Goal: Task Accomplishment & Management: Manage account settings

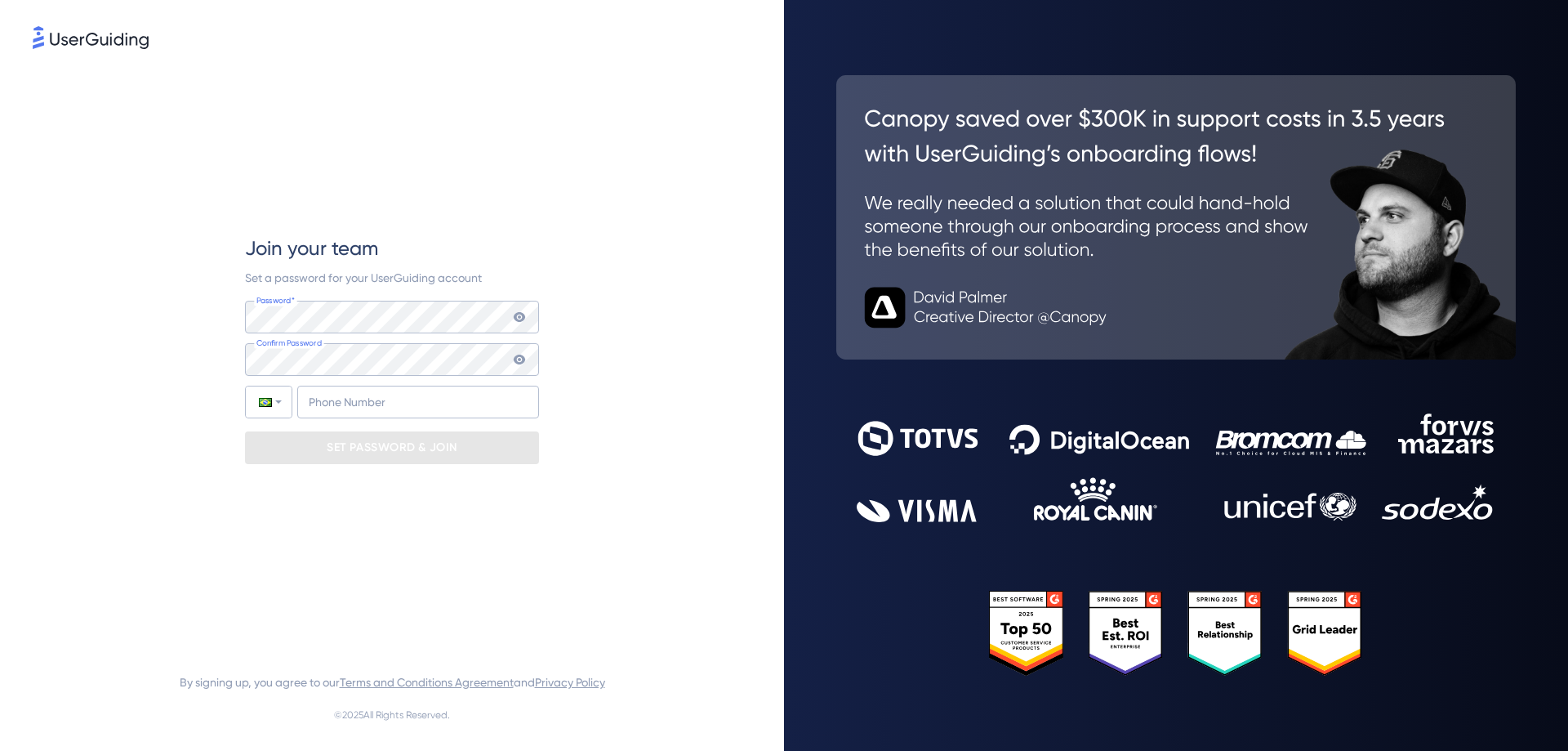
click at [550, 255] on div "Join your team Set a password for your UserGuiding account Password* Your passw…" at bounding box center [391, 349] width 718 height 594
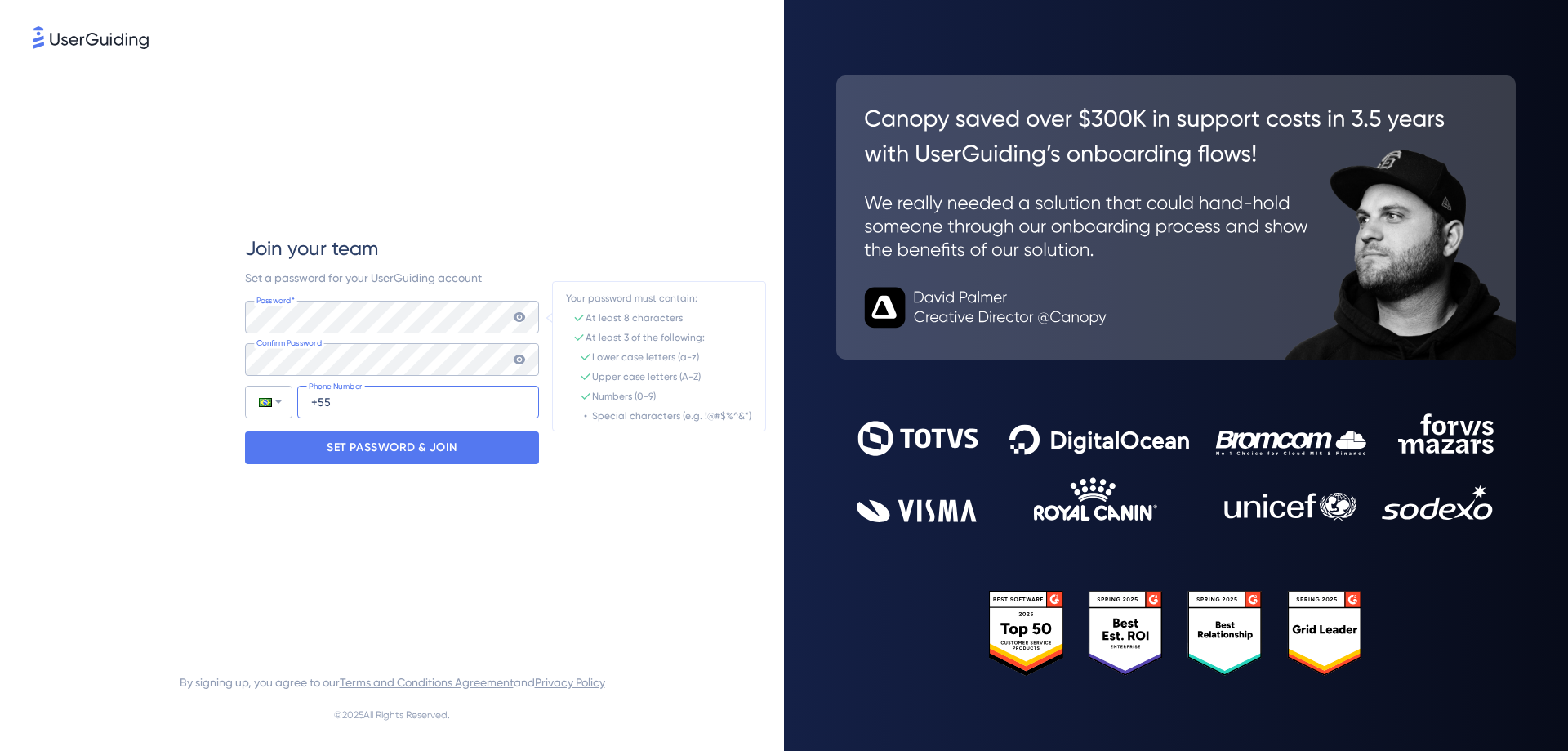
click at [491, 404] on input "+55" at bounding box center [418, 402] width 242 height 33
click at [421, 458] on p "SET PASSWORD & JOIN" at bounding box center [392, 447] width 130 height 26
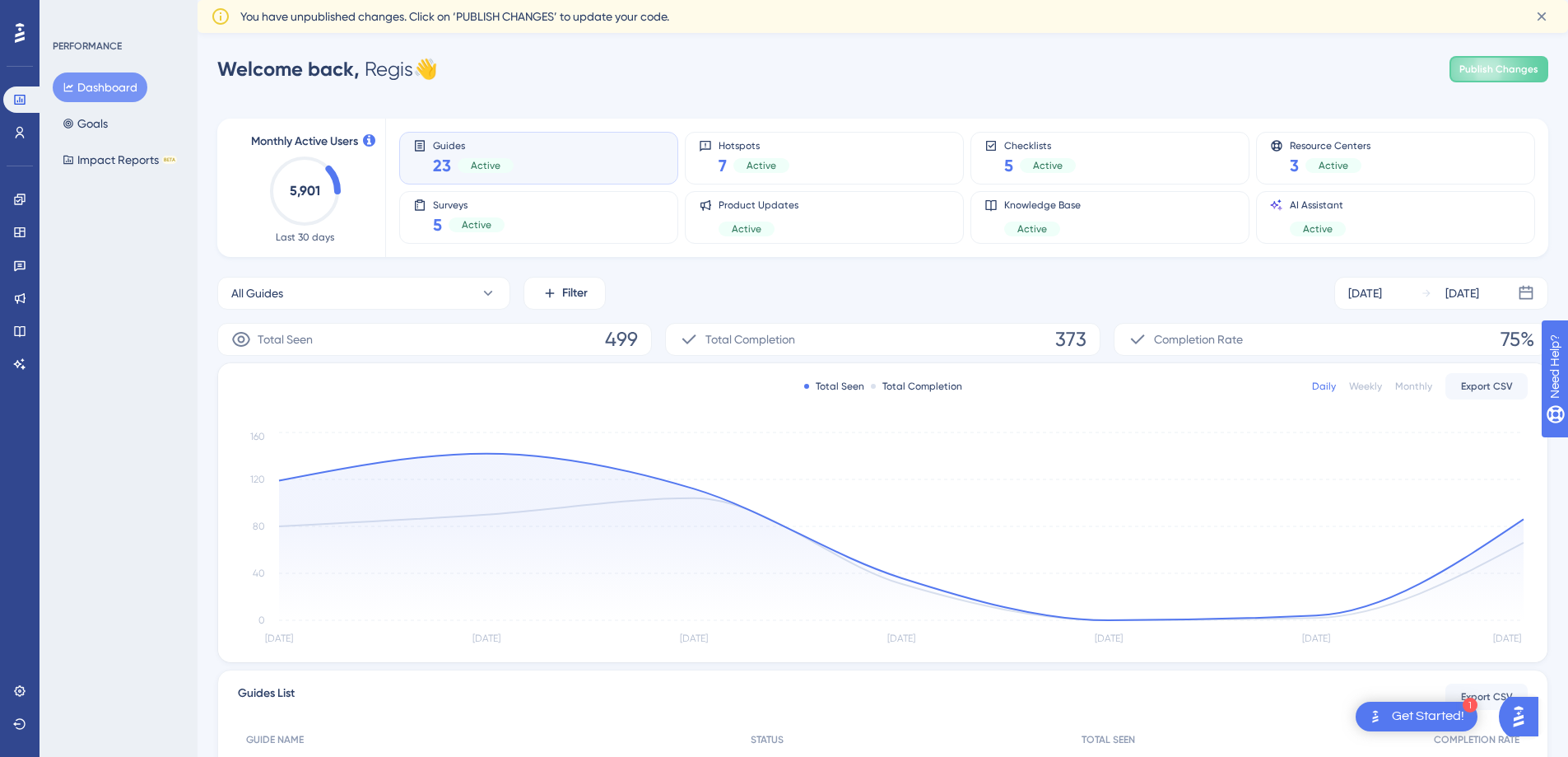
click at [1378, 14] on div "You have unpublished changes. Click on ‘PUBLISH CHANGES’ to update your code." at bounding box center [880, 16] width 1279 height 19
click at [1104, 73] on div "Welcome back, Regis 👋 Publish Changes" at bounding box center [883, 70] width 1331 height 33
click at [734, 72] on div "Welcome back, Regis 👋 Publish Changes" at bounding box center [883, 70] width 1331 height 33
click at [17, 194] on icon at bounding box center [18, 198] width 11 height 11
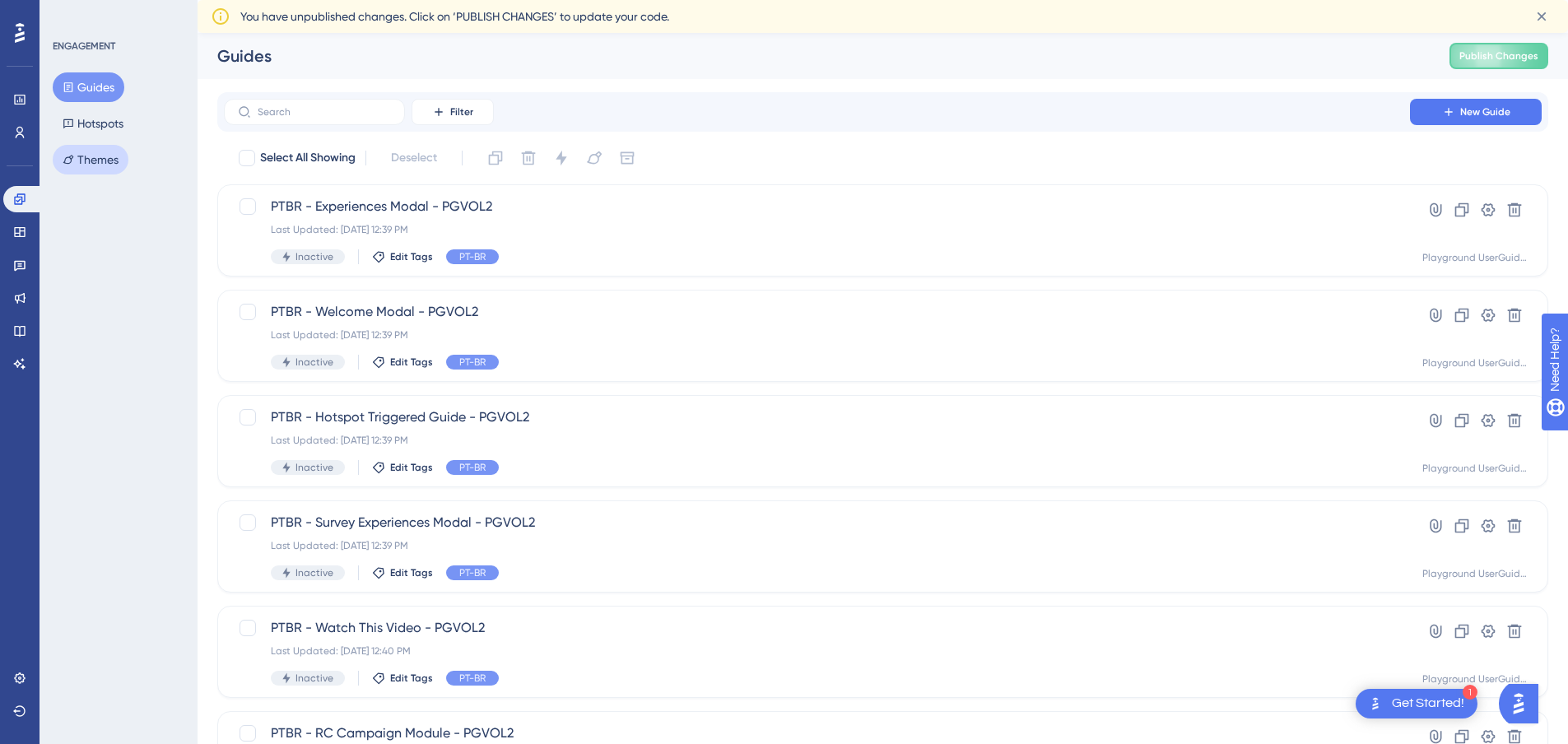
click at [110, 154] on button "Themes" at bounding box center [91, 159] width 75 height 30
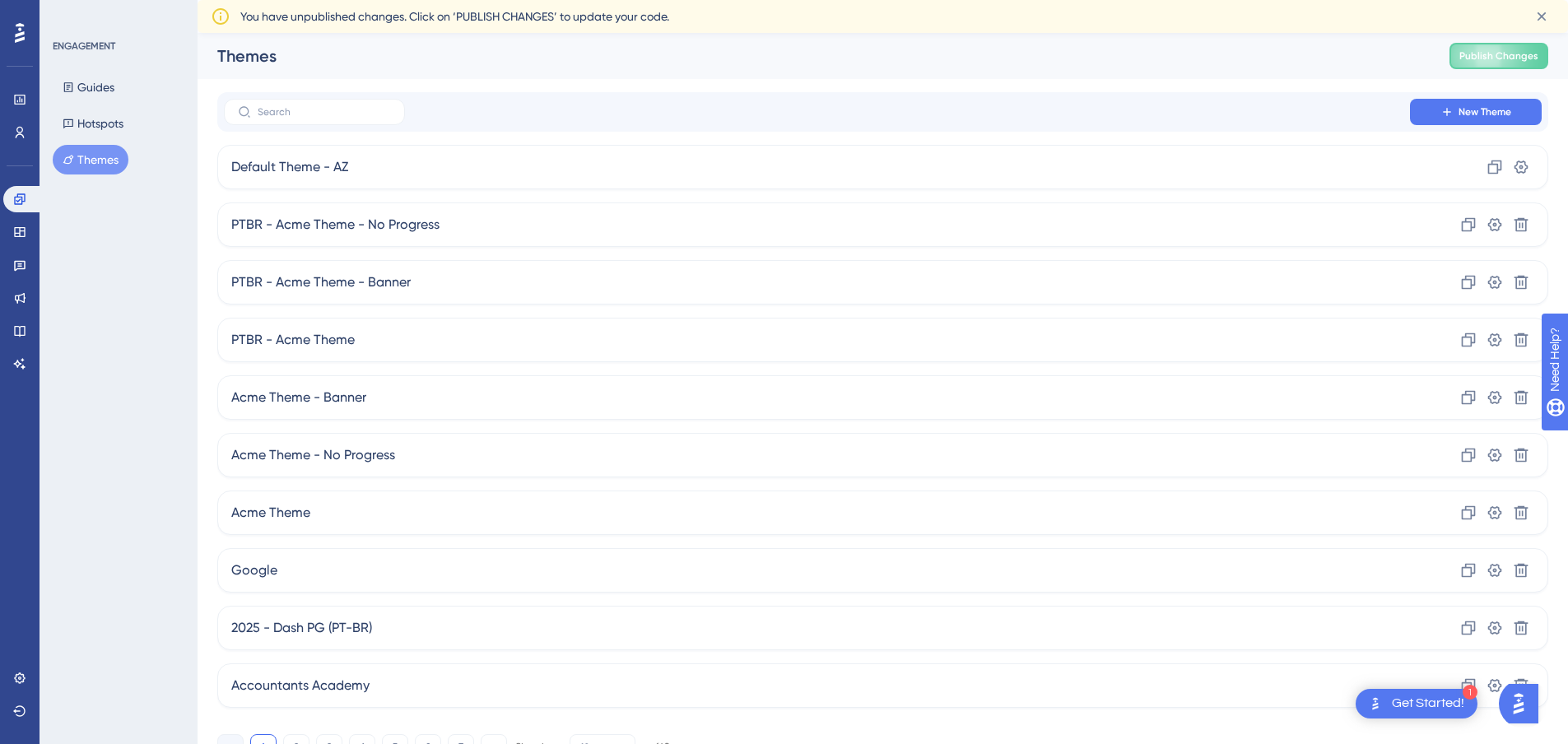
click at [153, 94] on div "Guides Hotspots Themes" at bounding box center [120, 124] width 133 height 102
click at [124, 92] on button "Guides" at bounding box center [89, 87] width 72 height 30
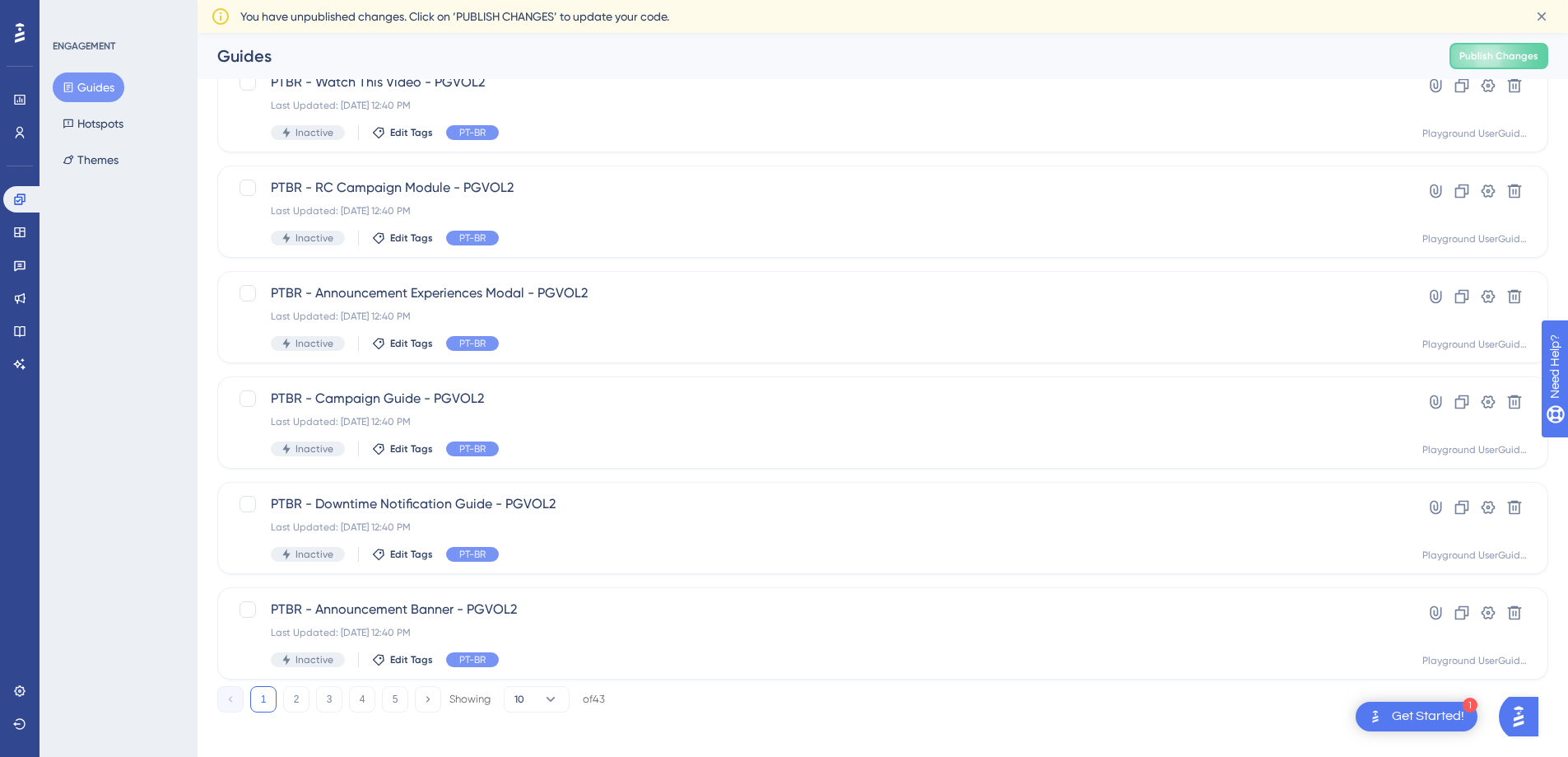
scroll to position [521, 0]
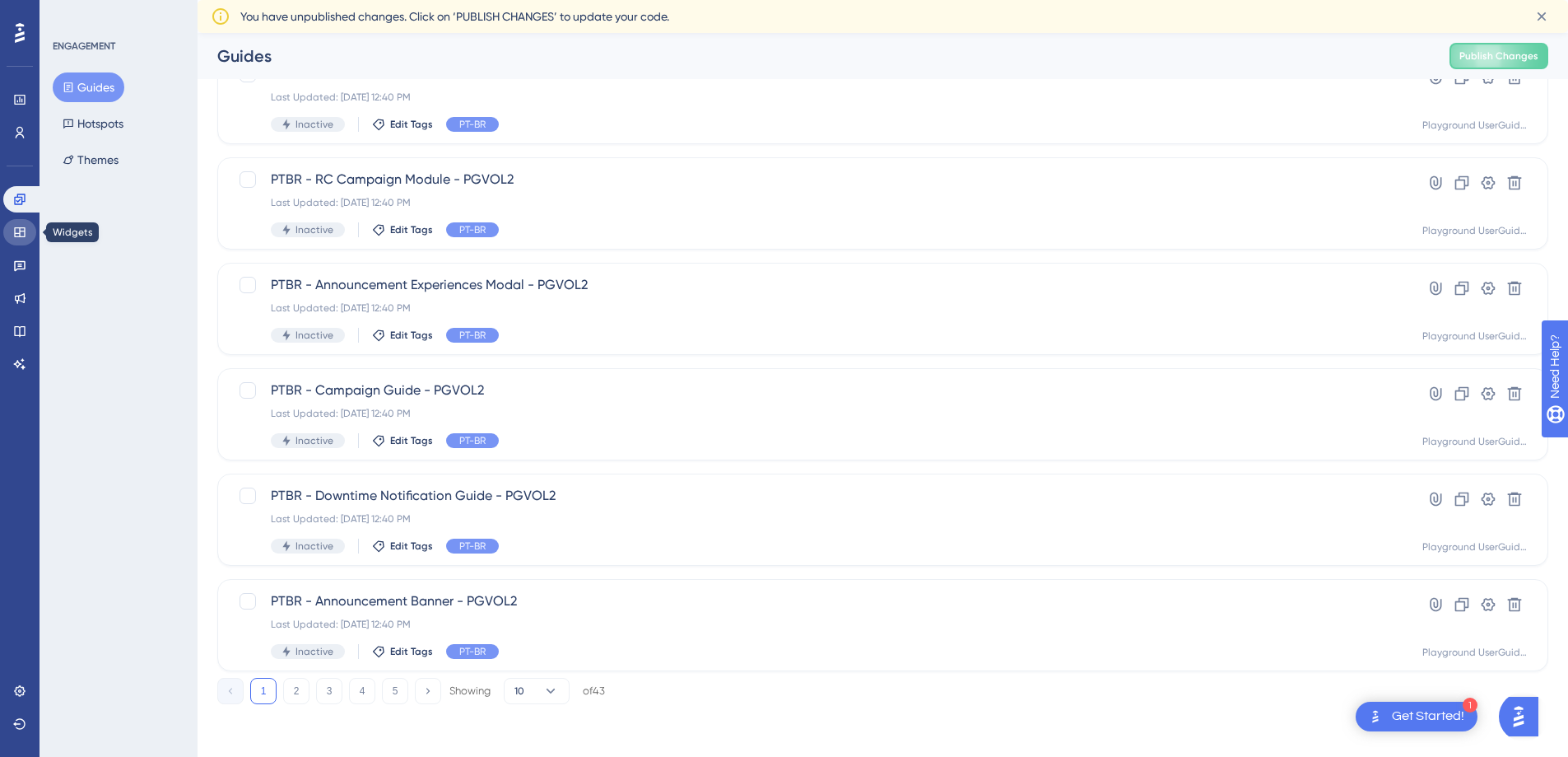
click at [11, 230] on link at bounding box center [19, 232] width 33 height 26
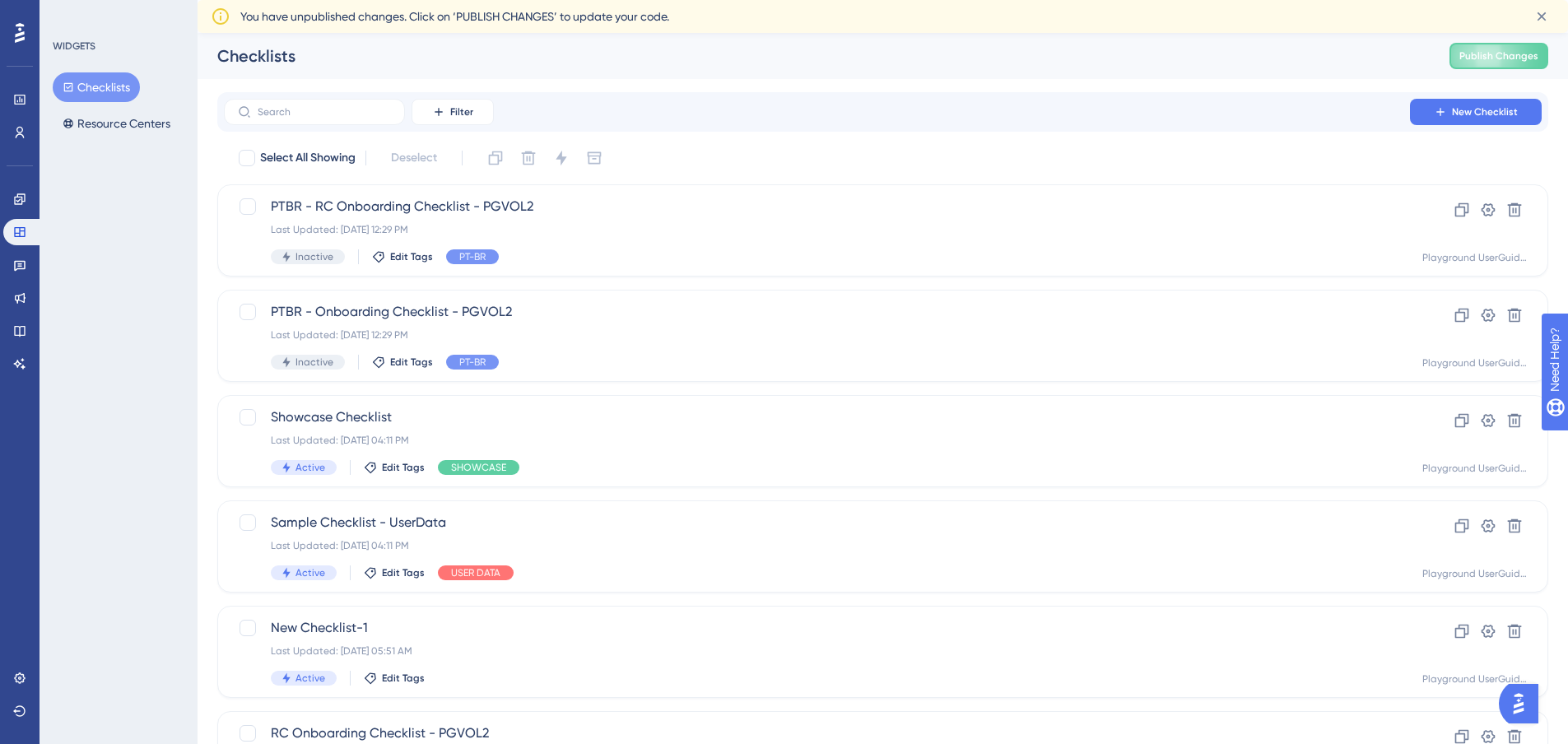
click at [13, 249] on div "Engagement Widgets Feedback Product Updates Knowledge Base AI Assistant" at bounding box center [19, 281] width 33 height 191
click at [20, 260] on icon at bounding box center [20, 265] width 14 height 14
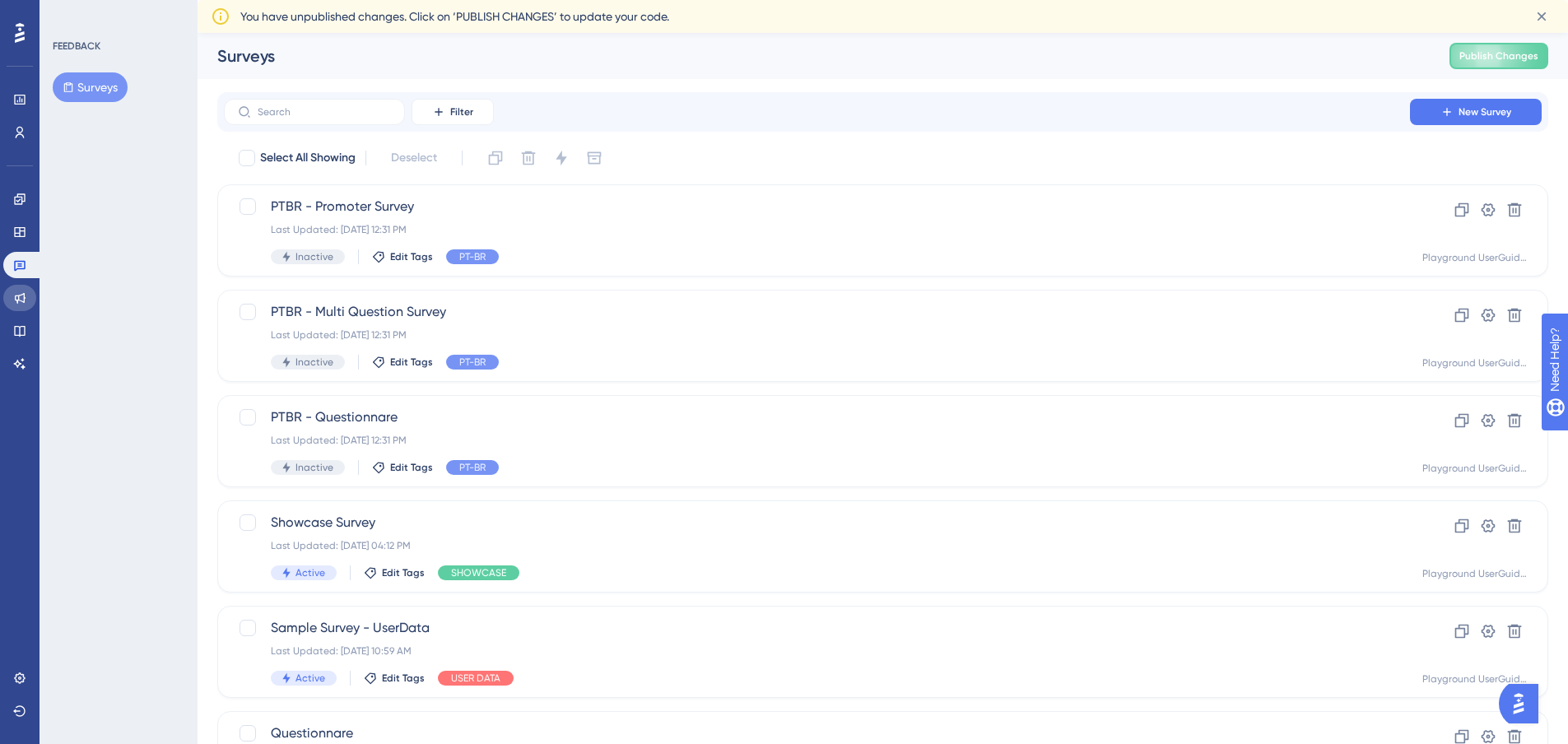
click at [23, 297] on icon at bounding box center [20, 298] width 14 height 14
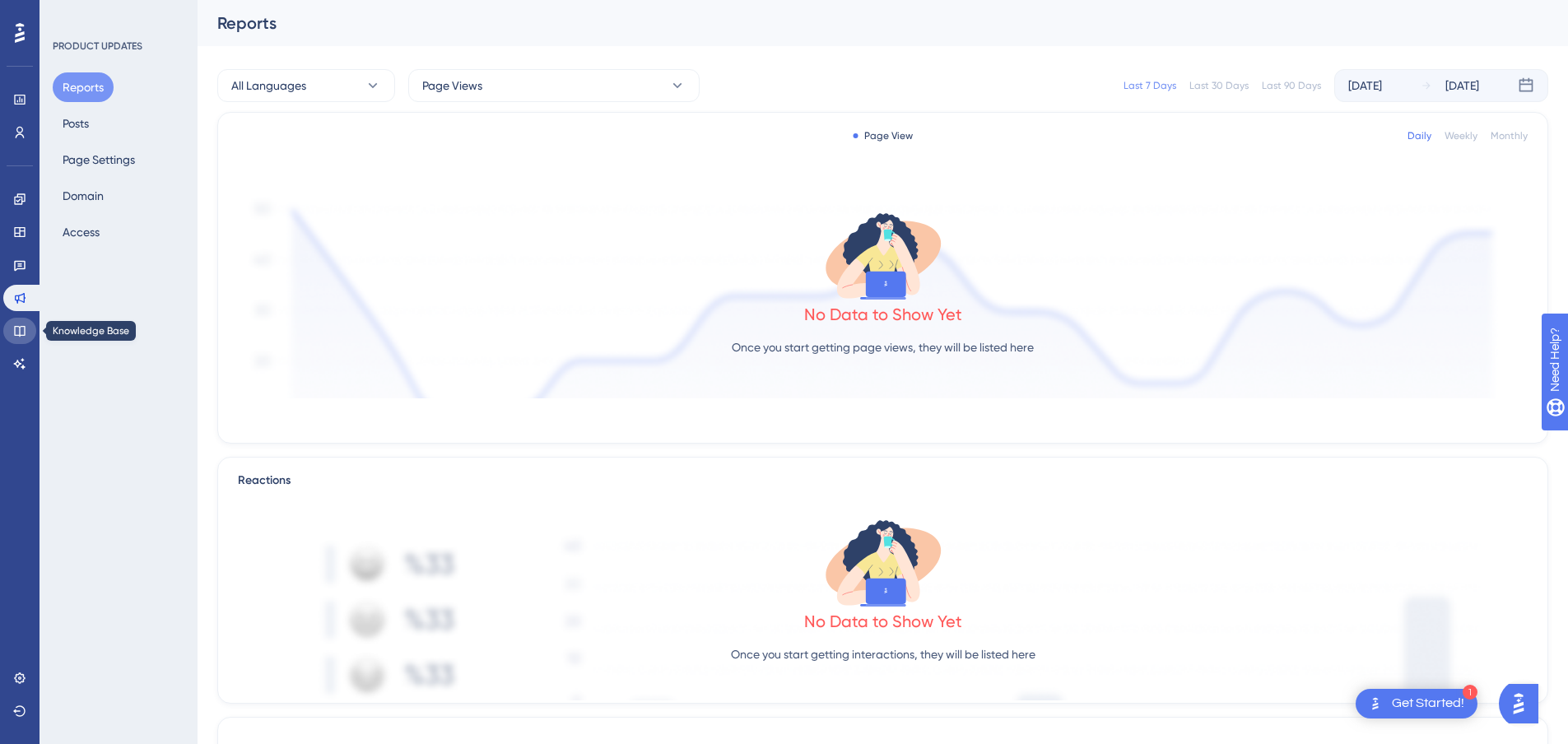
click at [24, 321] on link at bounding box center [19, 330] width 33 height 26
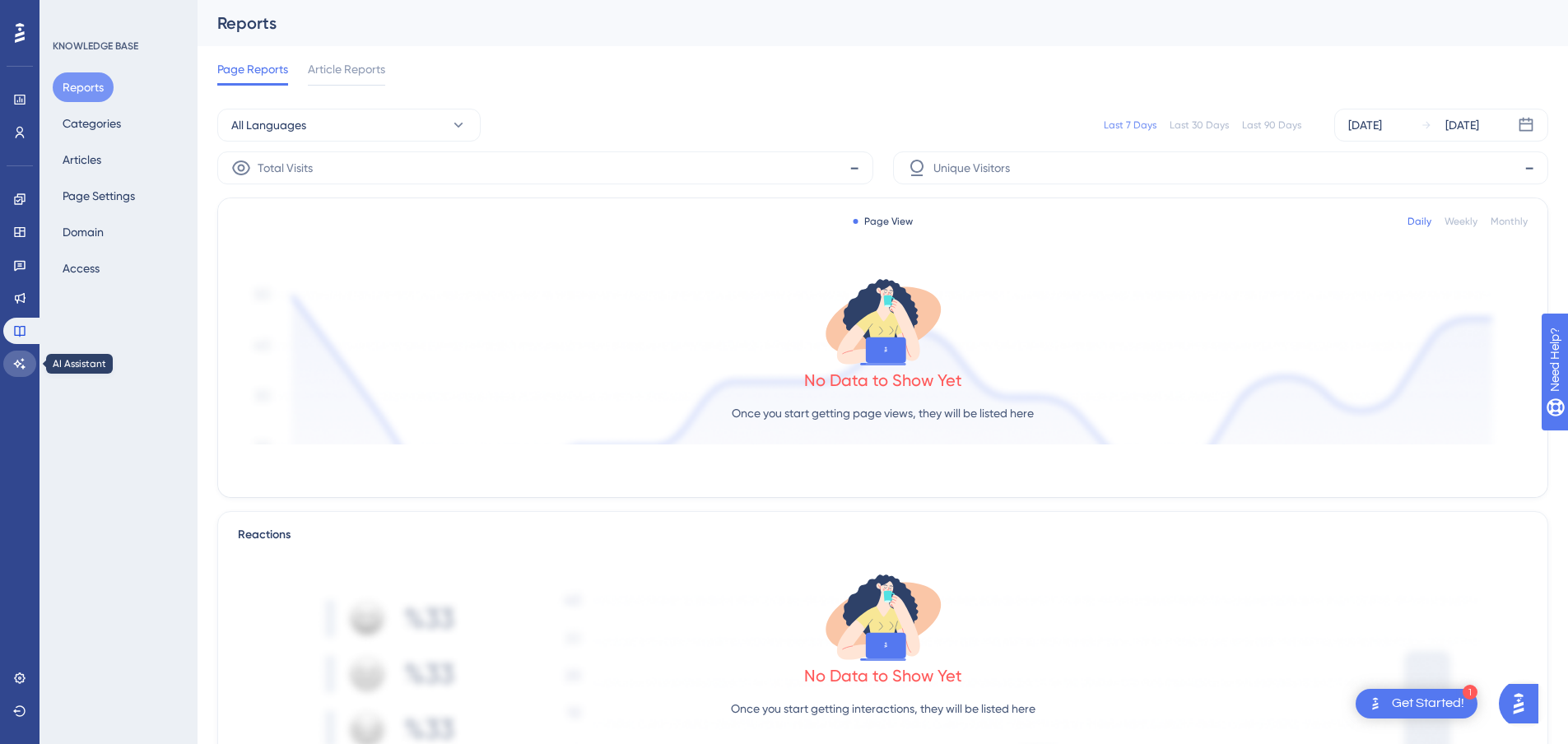
click at [15, 354] on link at bounding box center [19, 363] width 33 height 26
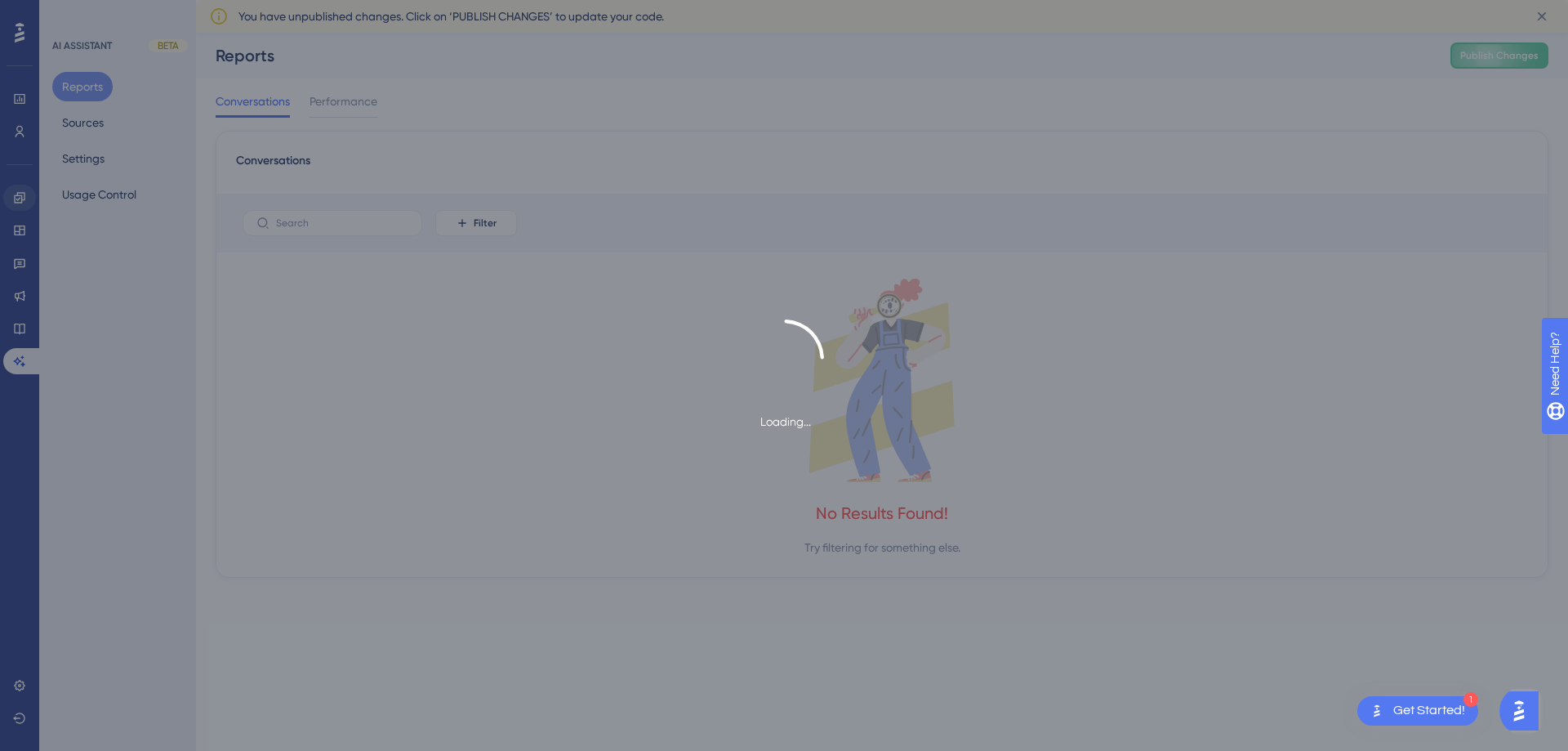
click at [20, 192] on div "Loading..." at bounding box center [784, 375] width 1568 height 751
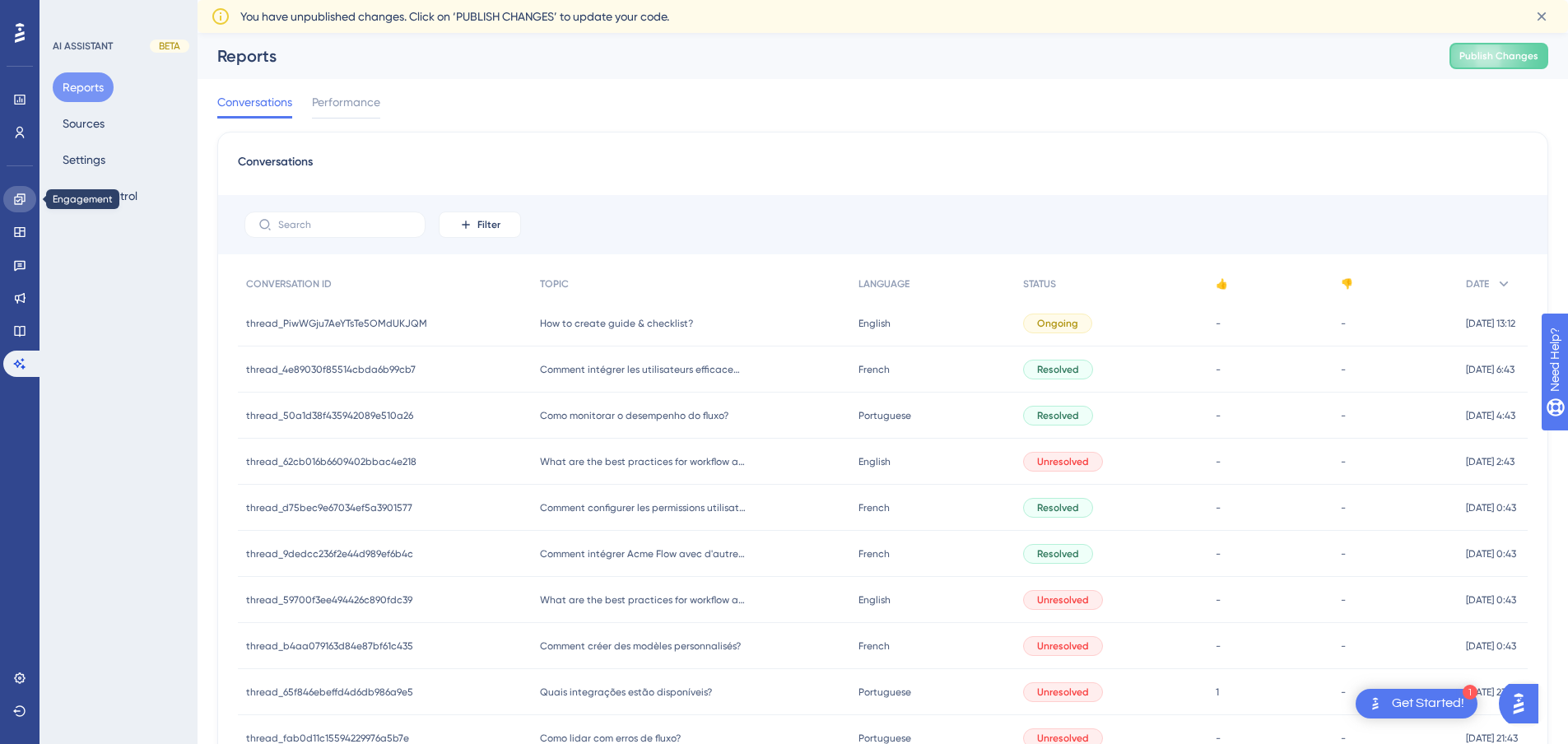
click at [30, 197] on link at bounding box center [19, 198] width 33 height 26
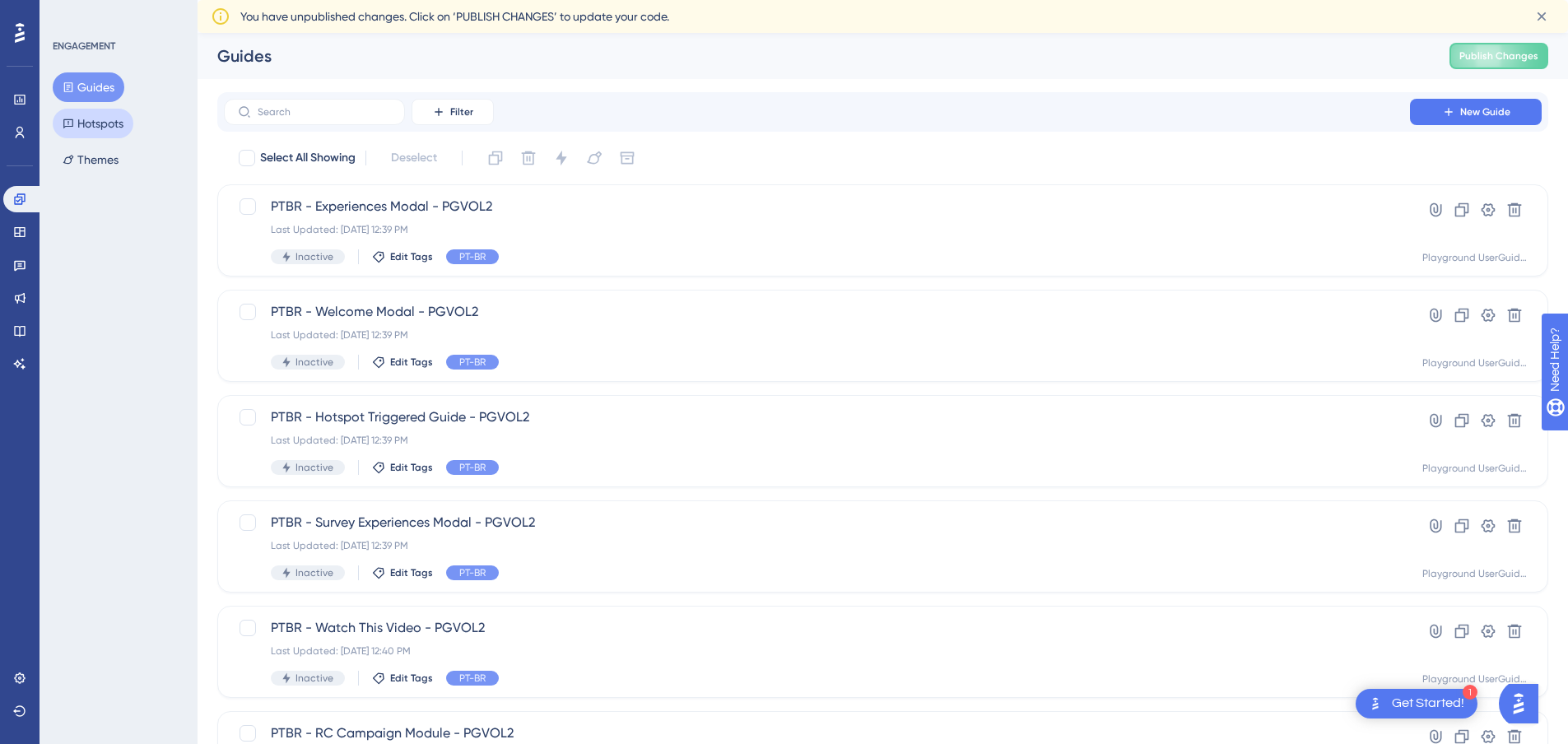
click at [89, 121] on button "Hotspots" at bounding box center [93, 123] width 80 height 30
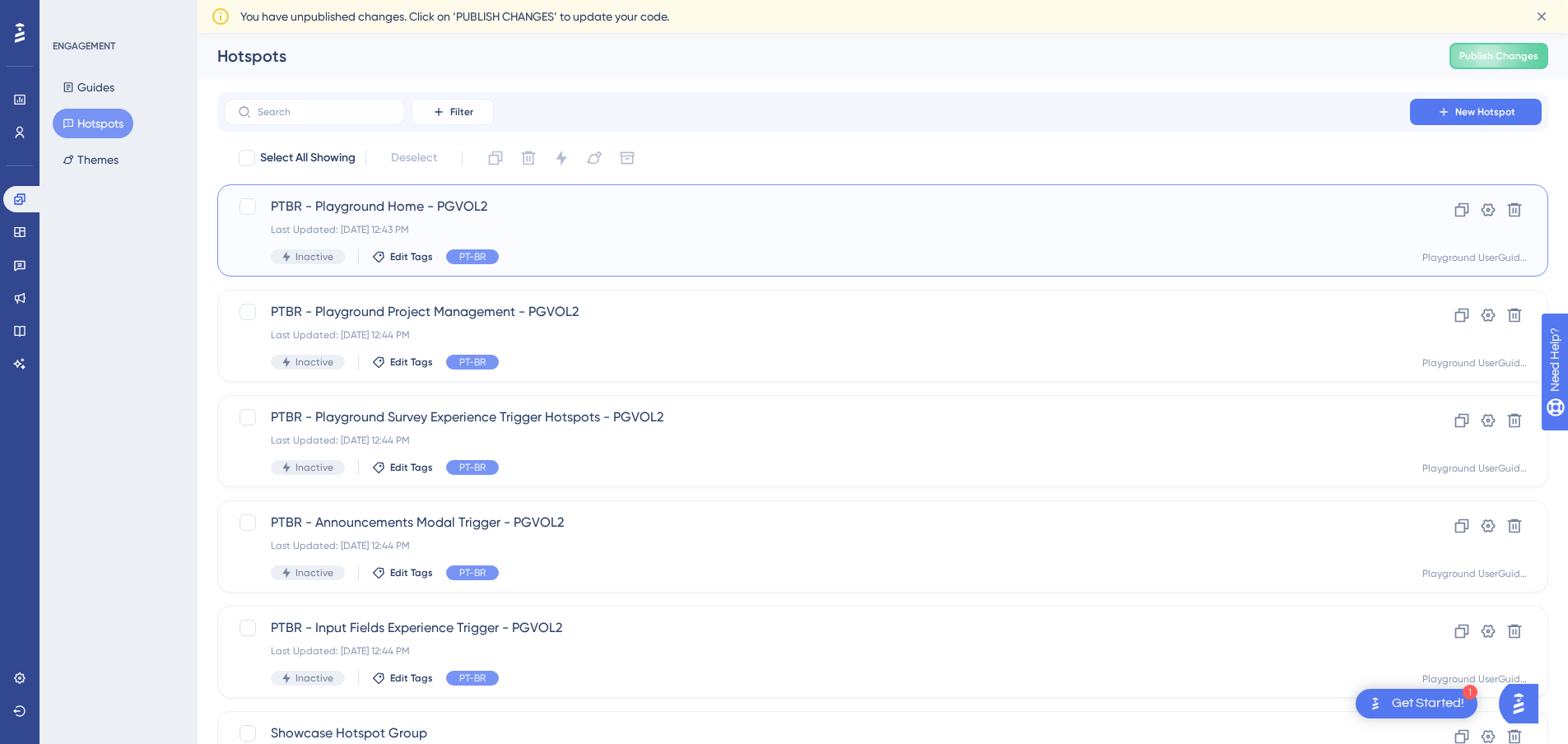
click at [624, 219] on div "PTBR - Playground Home - PGVOL2 Last Updated: Aug 25 2025, 12:43 PM Inactive Ed…" at bounding box center [817, 231] width 1092 height 68
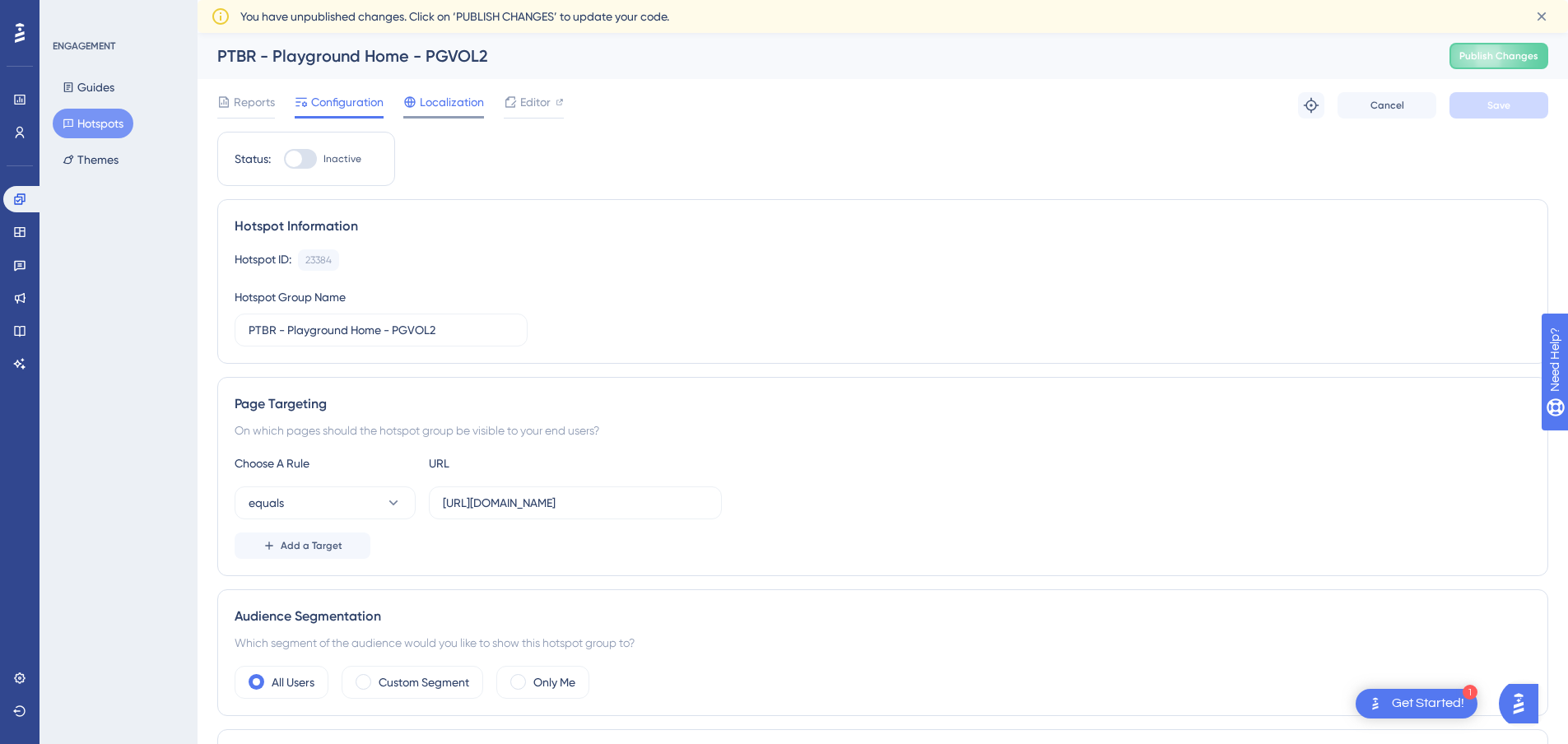
click at [434, 103] on span "Localization" at bounding box center [451, 101] width 64 height 19
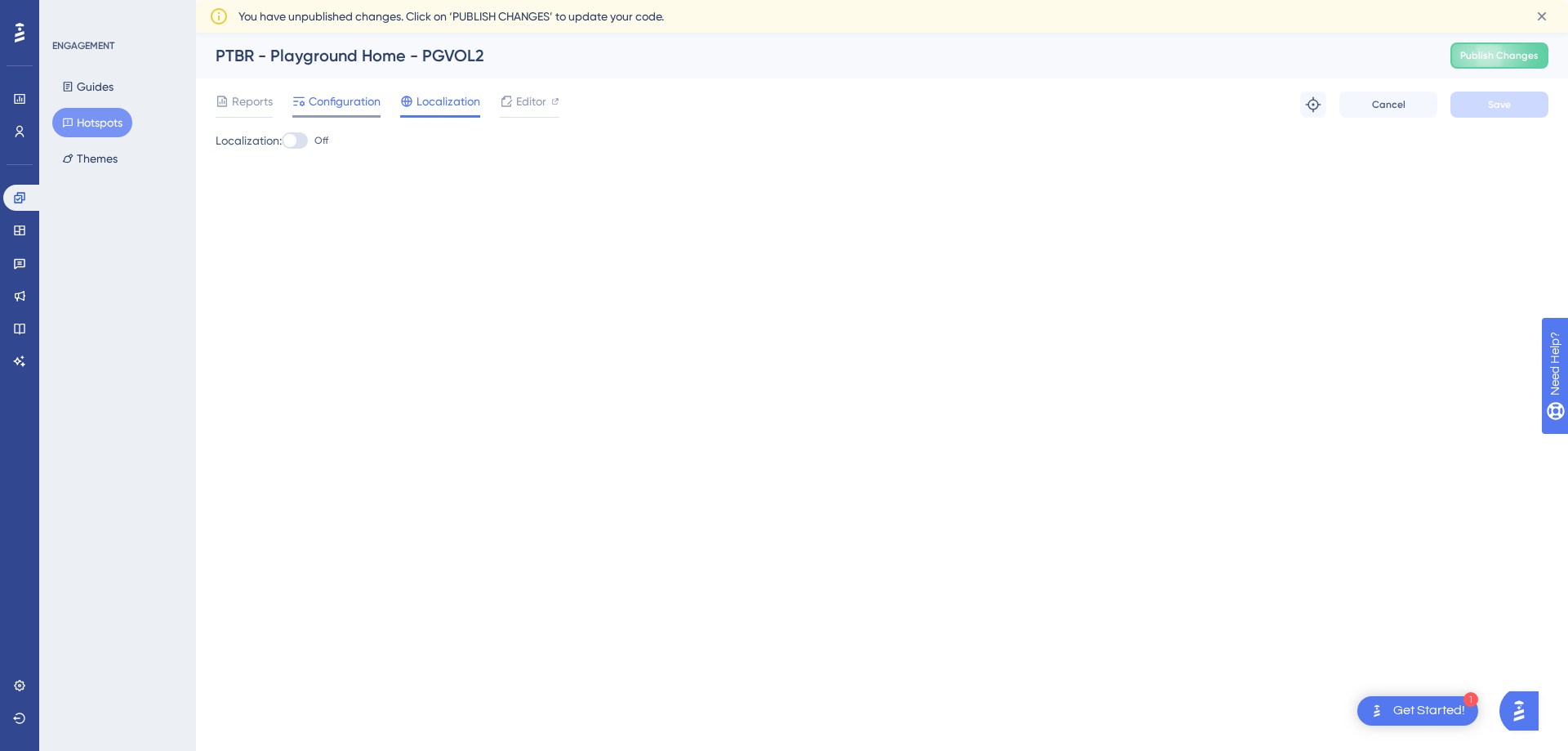
click at [352, 96] on span "Configuration" at bounding box center [344, 101] width 72 height 19
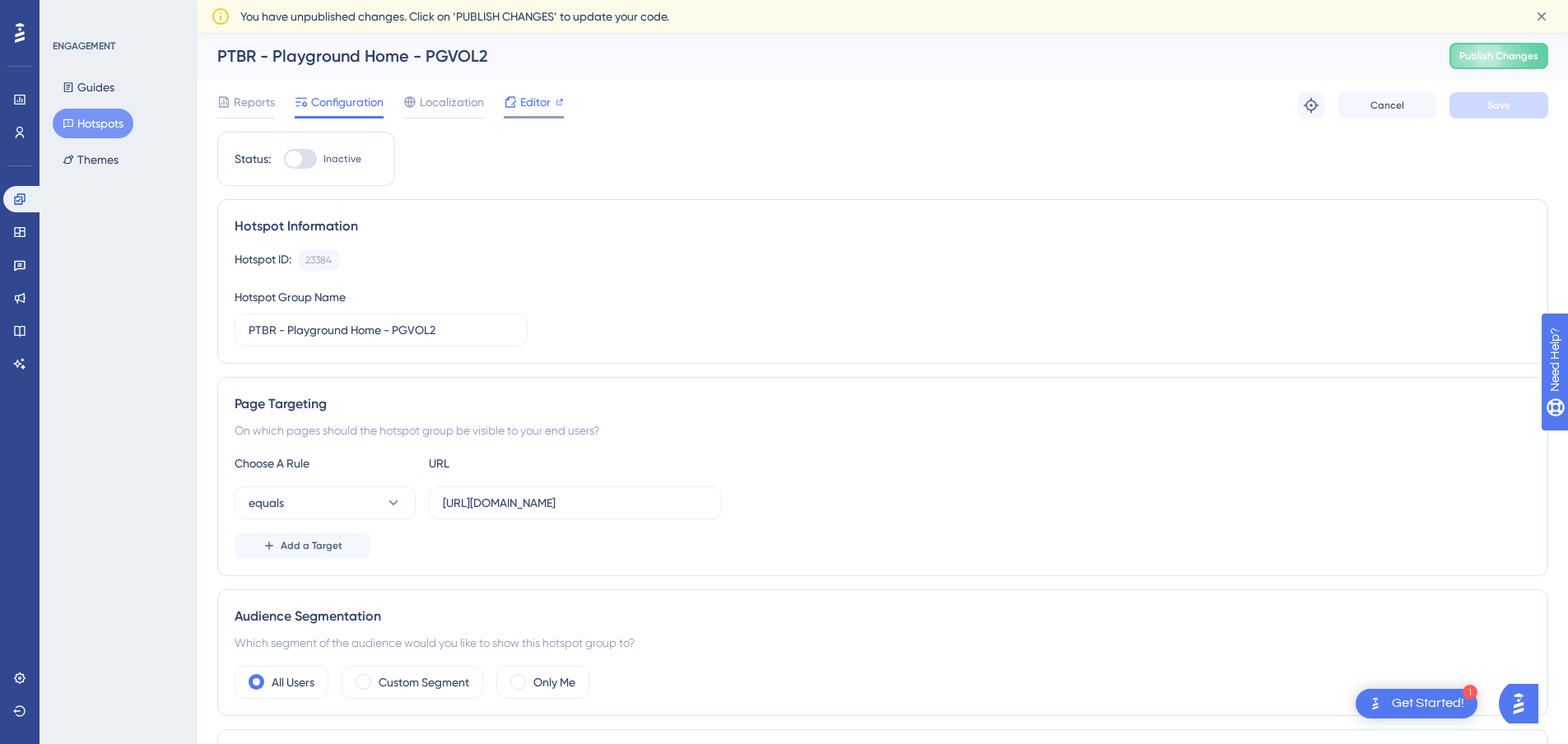
click at [530, 107] on span "Editor" at bounding box center [536, 101] width 31 height 19
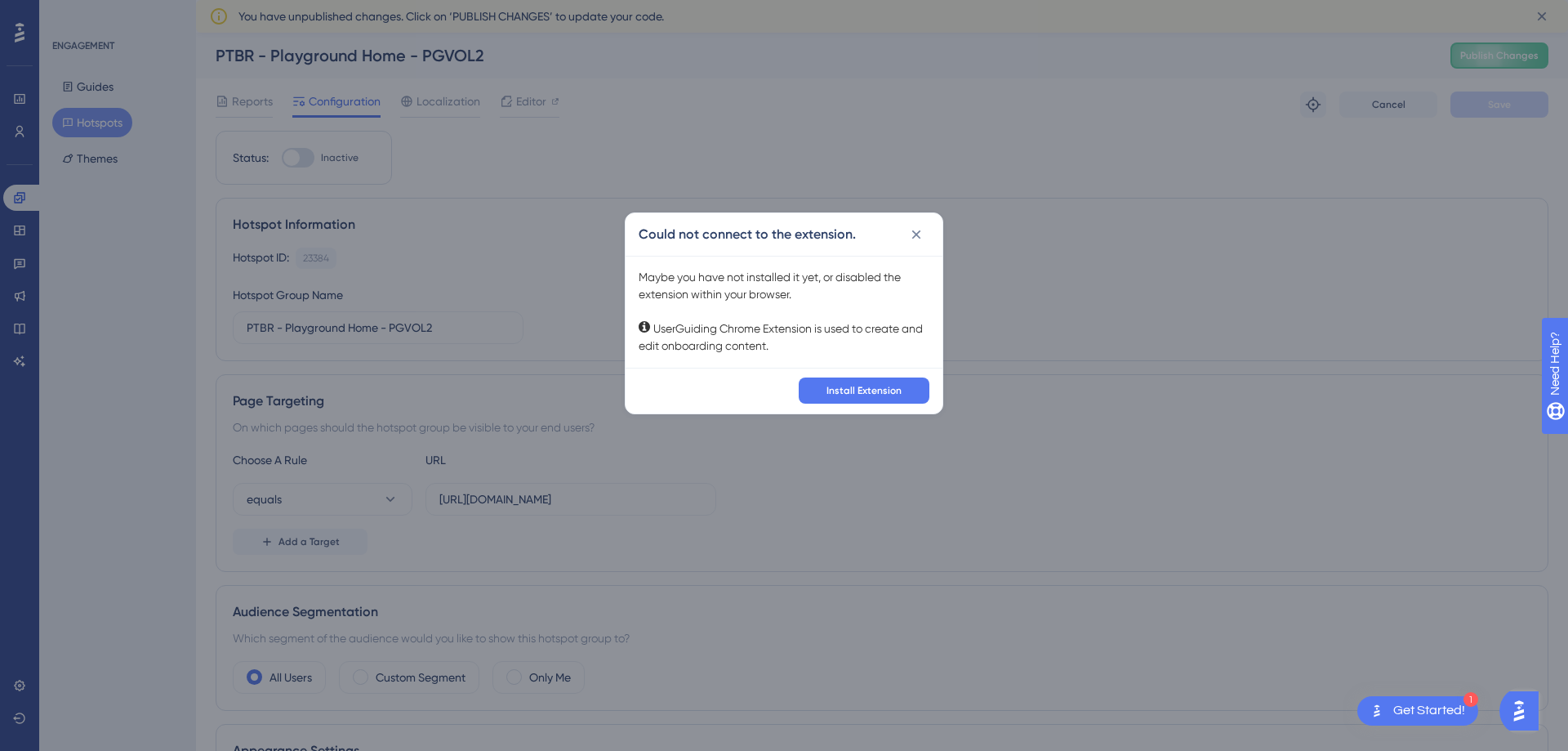
click at [834, 171] on div "Could not connect to the extension. Maybe you have not installed it yet, or dis…" at bounding box center [784, 375] width 1568 height 751
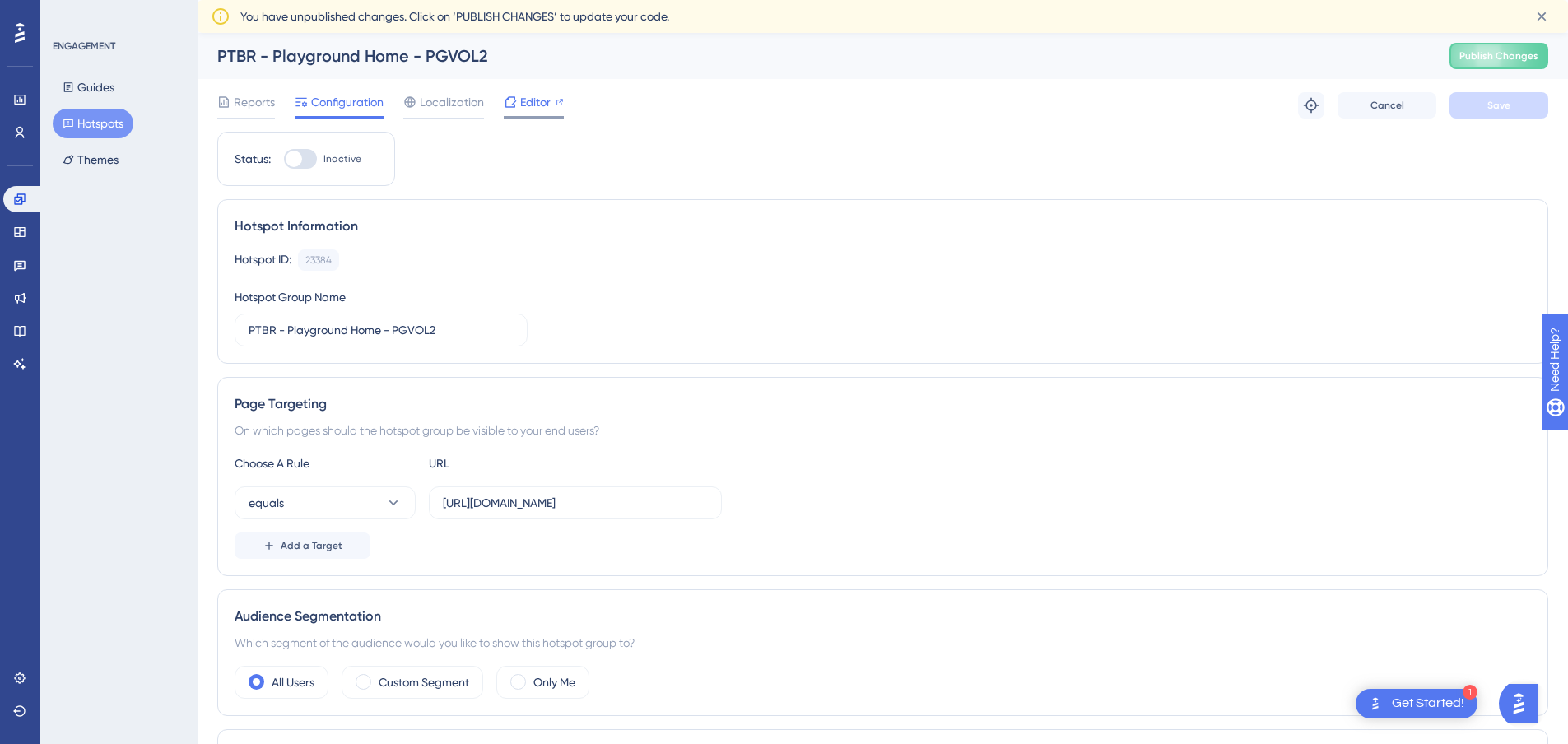
click at [510, 97] on icon at bounding box center [510, 102] width 14 height 14
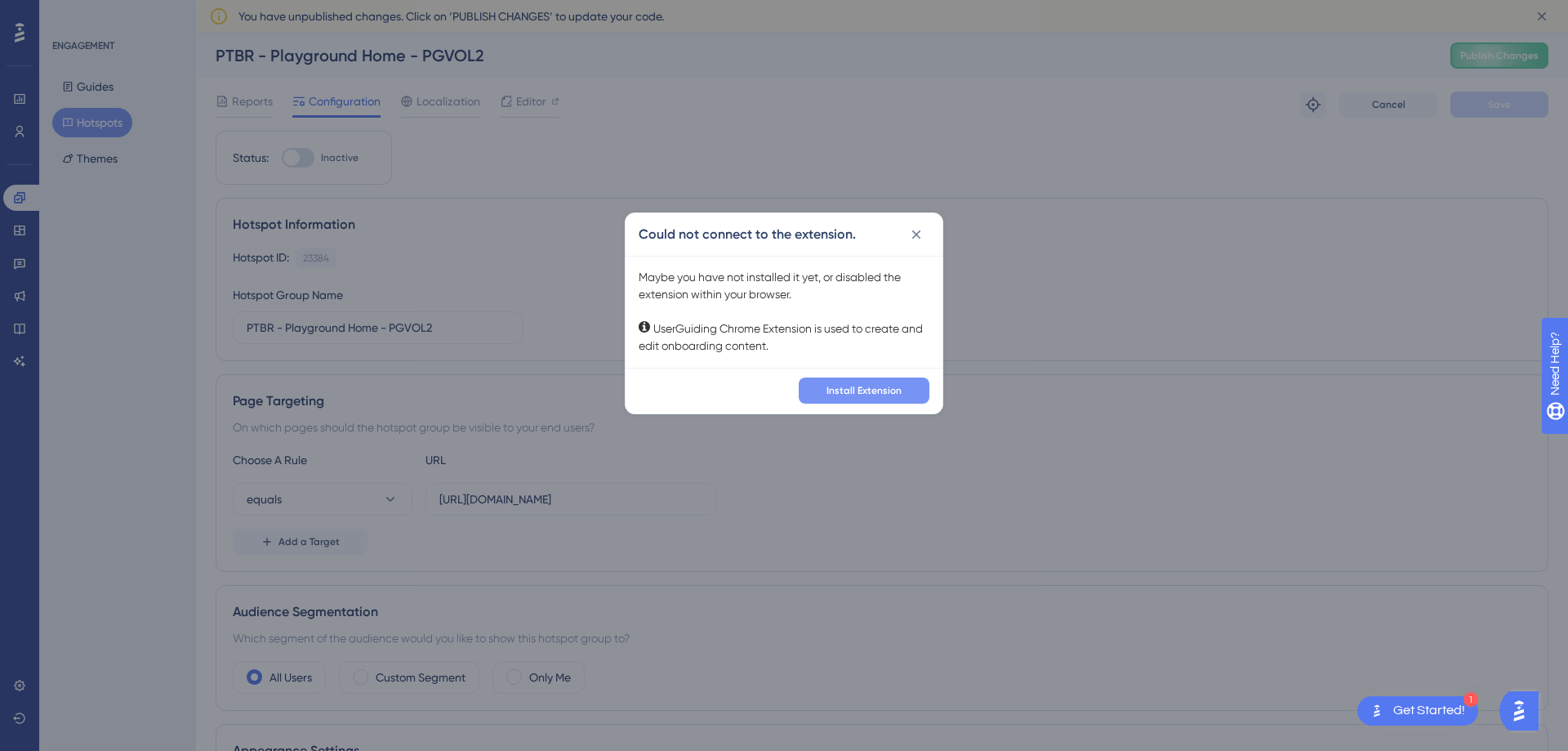
click at [884, 396] on span "Install Extension" at bounding box center [864, 390] width 75 height 13
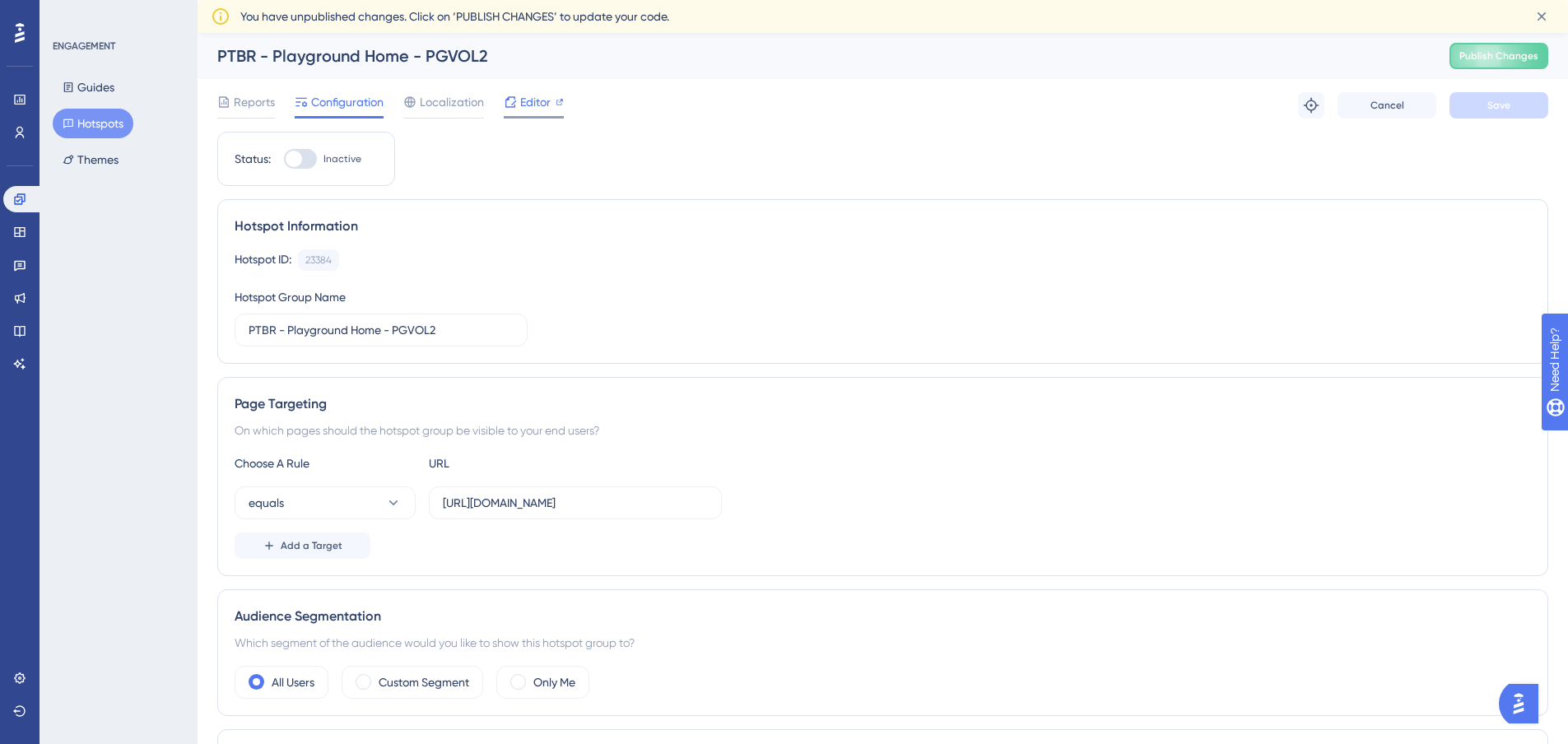
click at [518, 106] on div "Editor" at bounding box center [534, 101] width 60 height 19
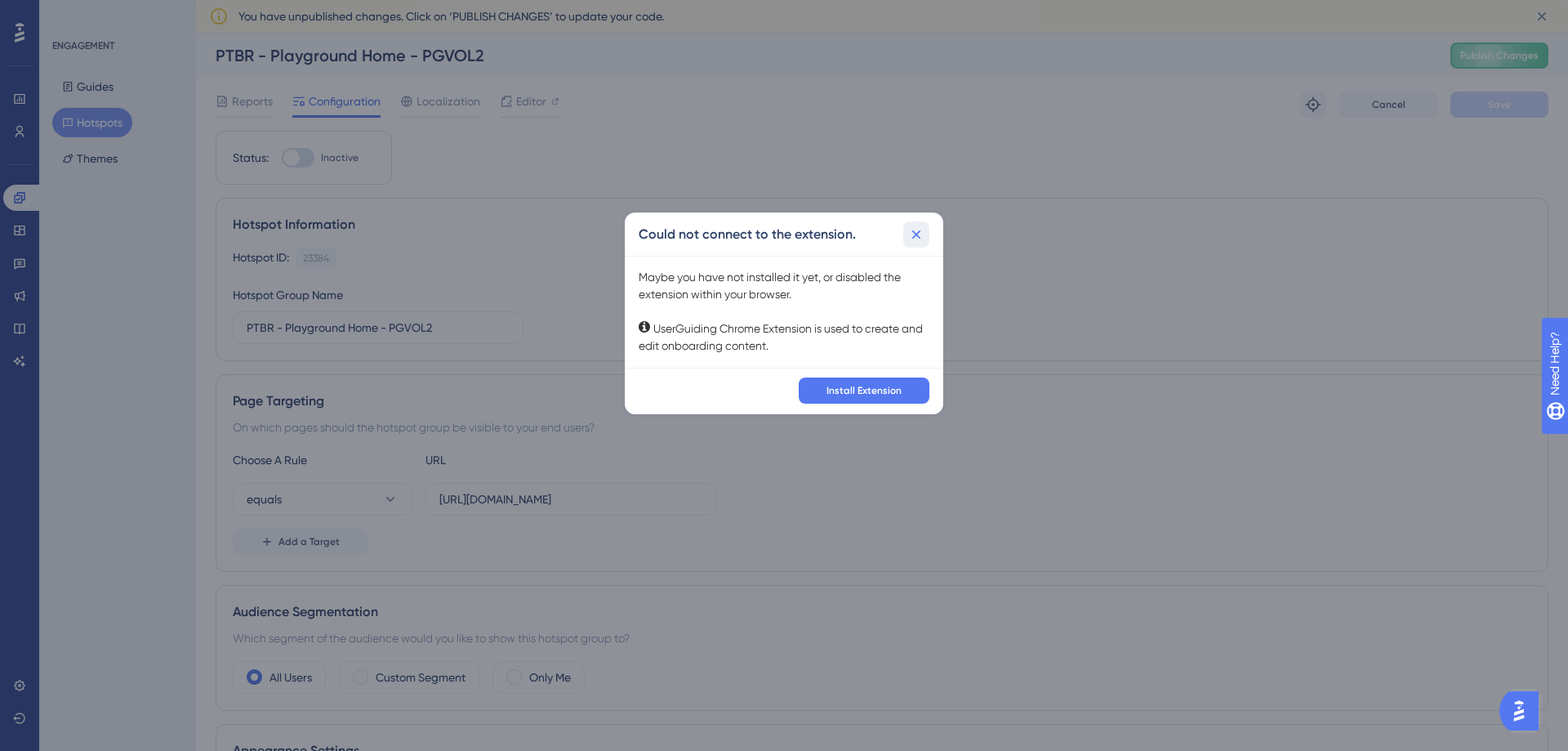
click at [913, 233] on icon at bounding box center [916, 234] width 16 height 16
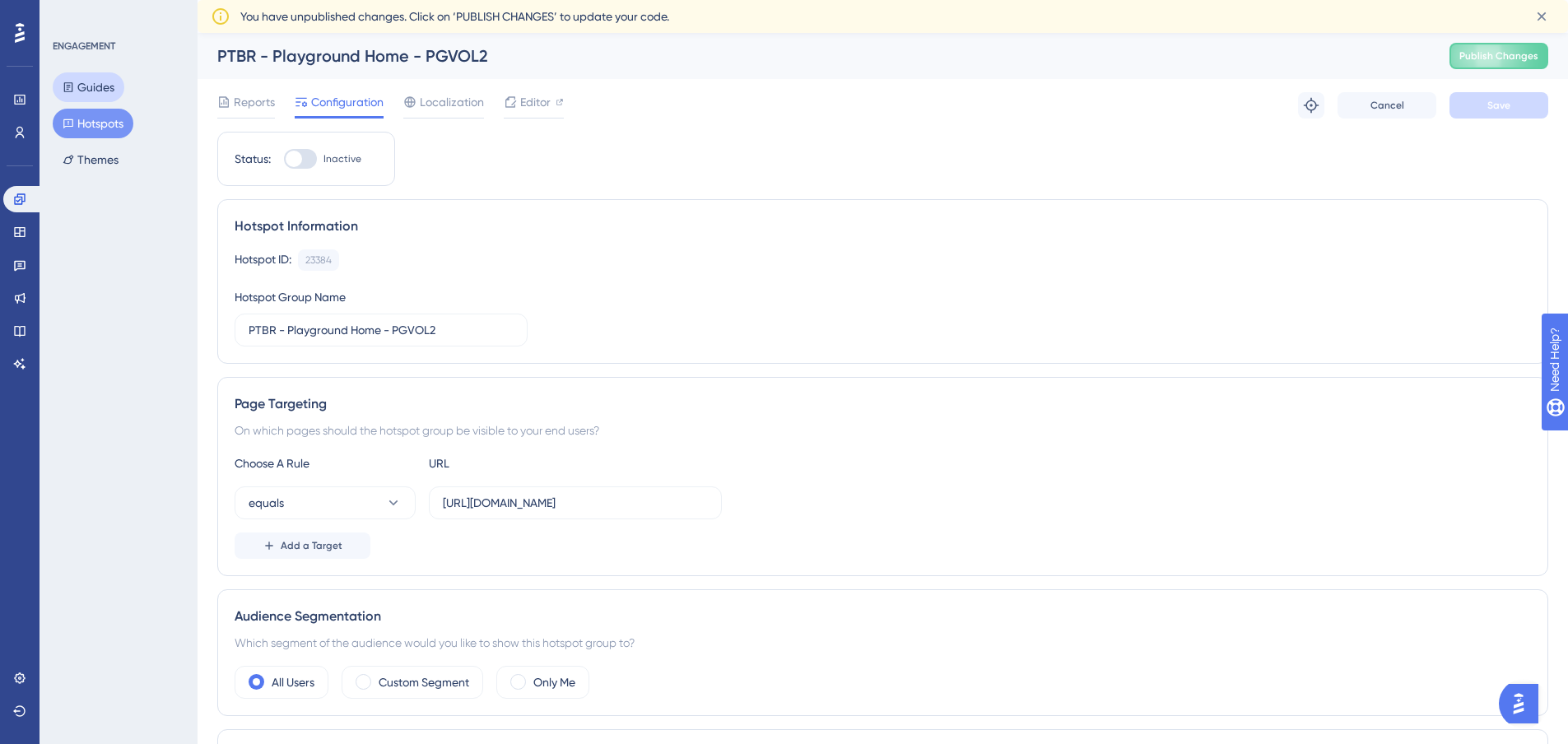
click at [96, 87] on button "Guides" at bounding box center [89, 87] width 72 height 30
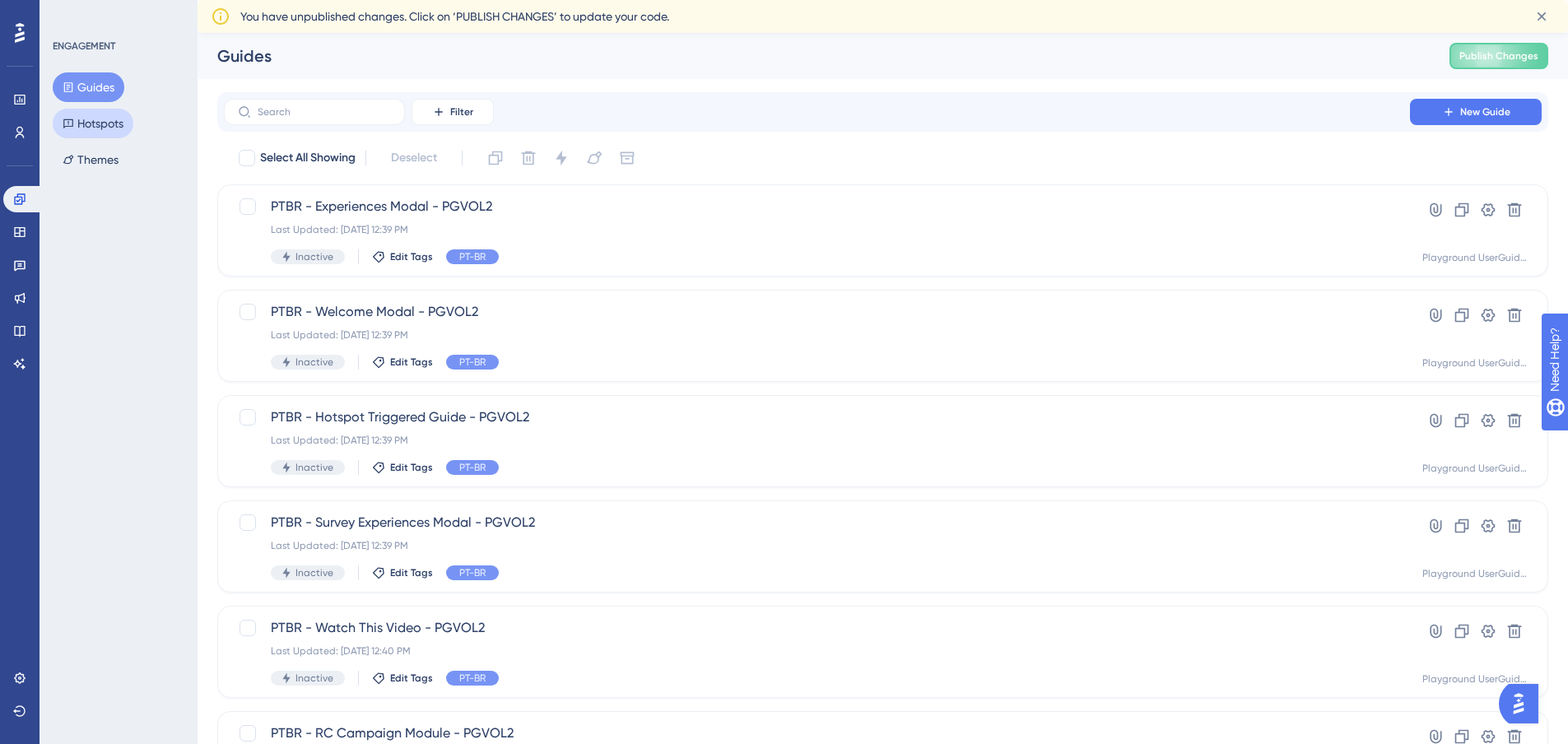
click at [101, 120] on button "Hotspots" at bounding box center [93, 123] width 80 height 30
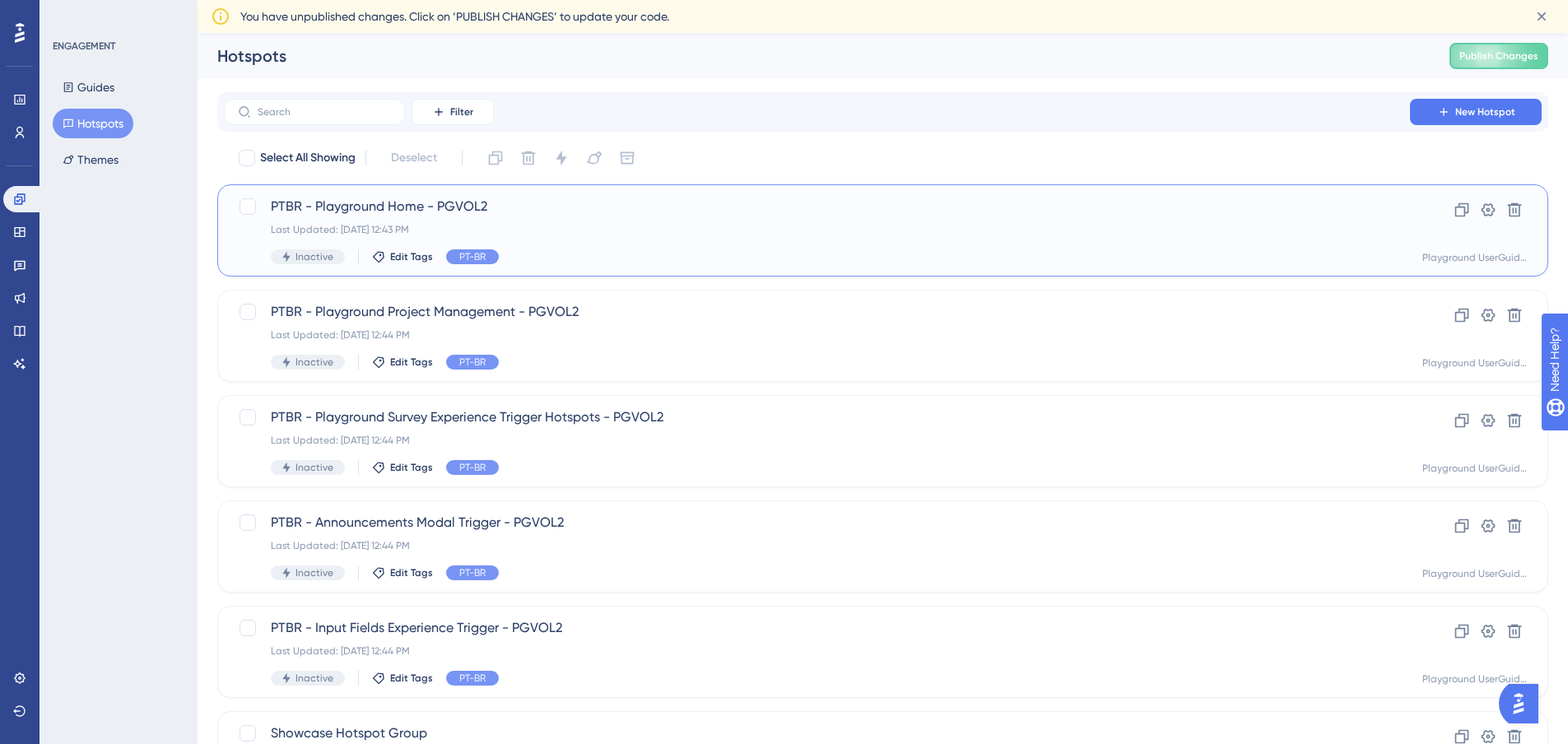
click at [558, 208] on span "PTBR - Playground Home - PGVOL2" at bounding box center [817, 207] width 1092 height 19
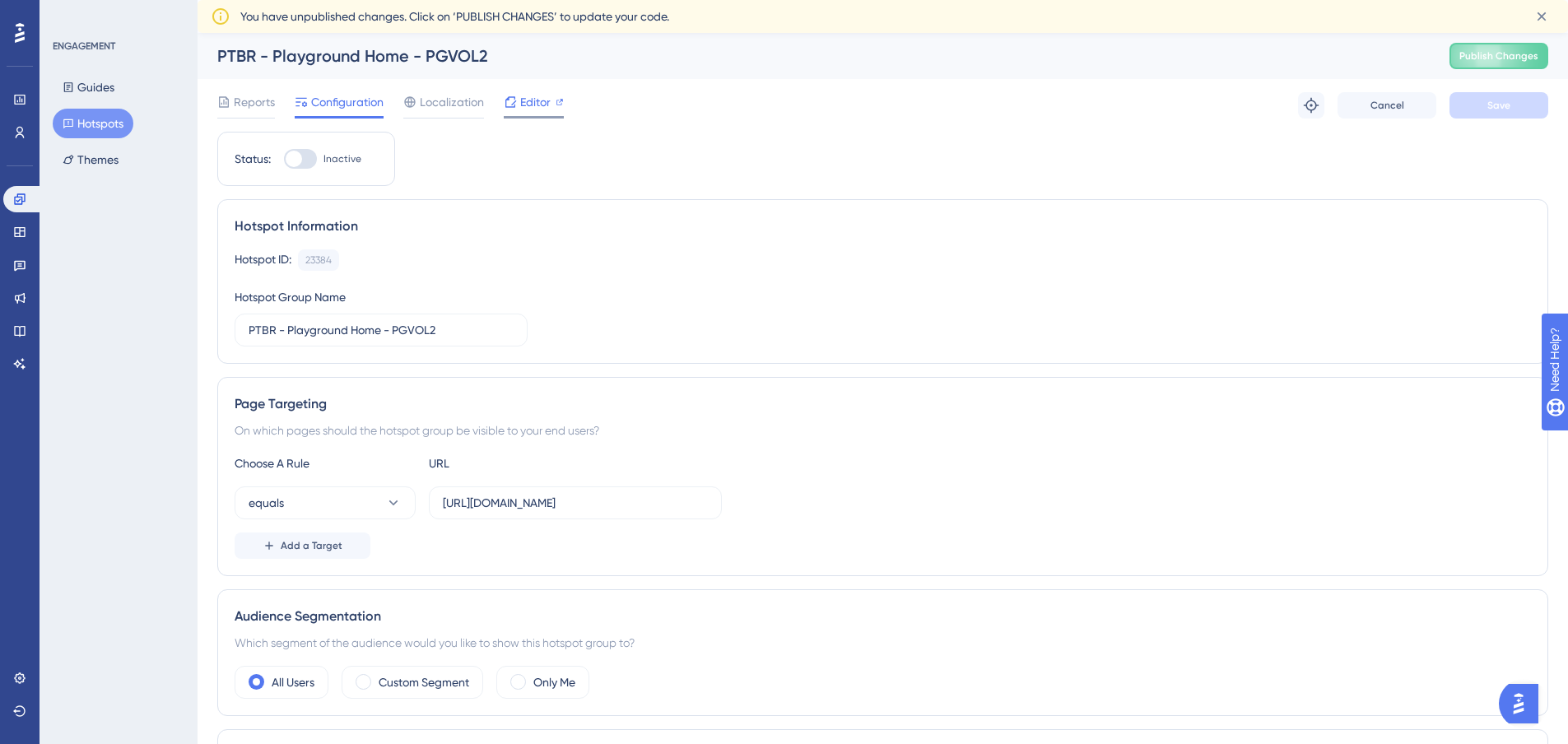
click at [531, 111] on span "Editor" at bounding box center [536, 101] width 31 height 19
click at [15, 234] on icon at bounding box center [18, 232] width 11 height 10
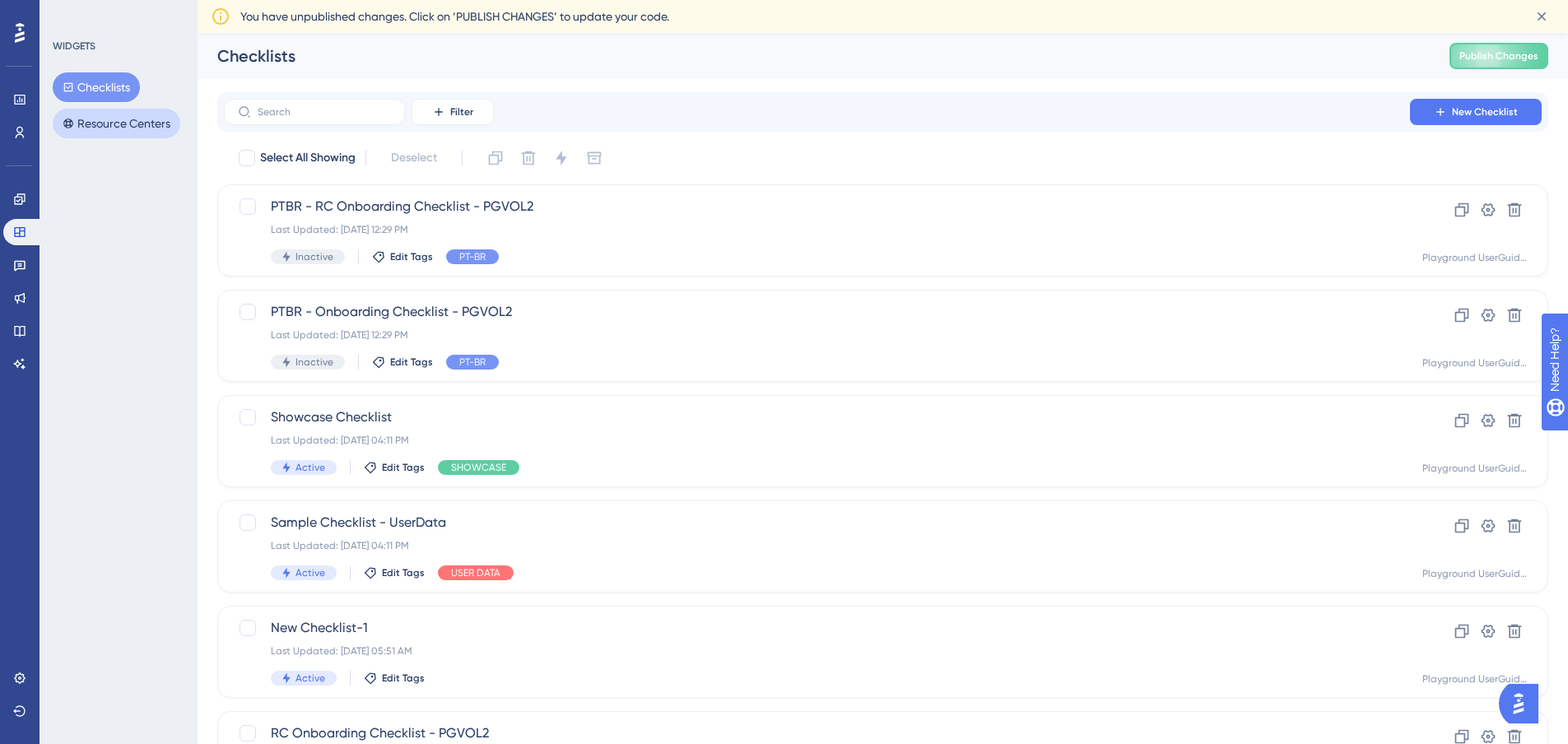
click at [110, 119] on button "Resource Centers" at bounding box center [117, 123] width 128 height 30
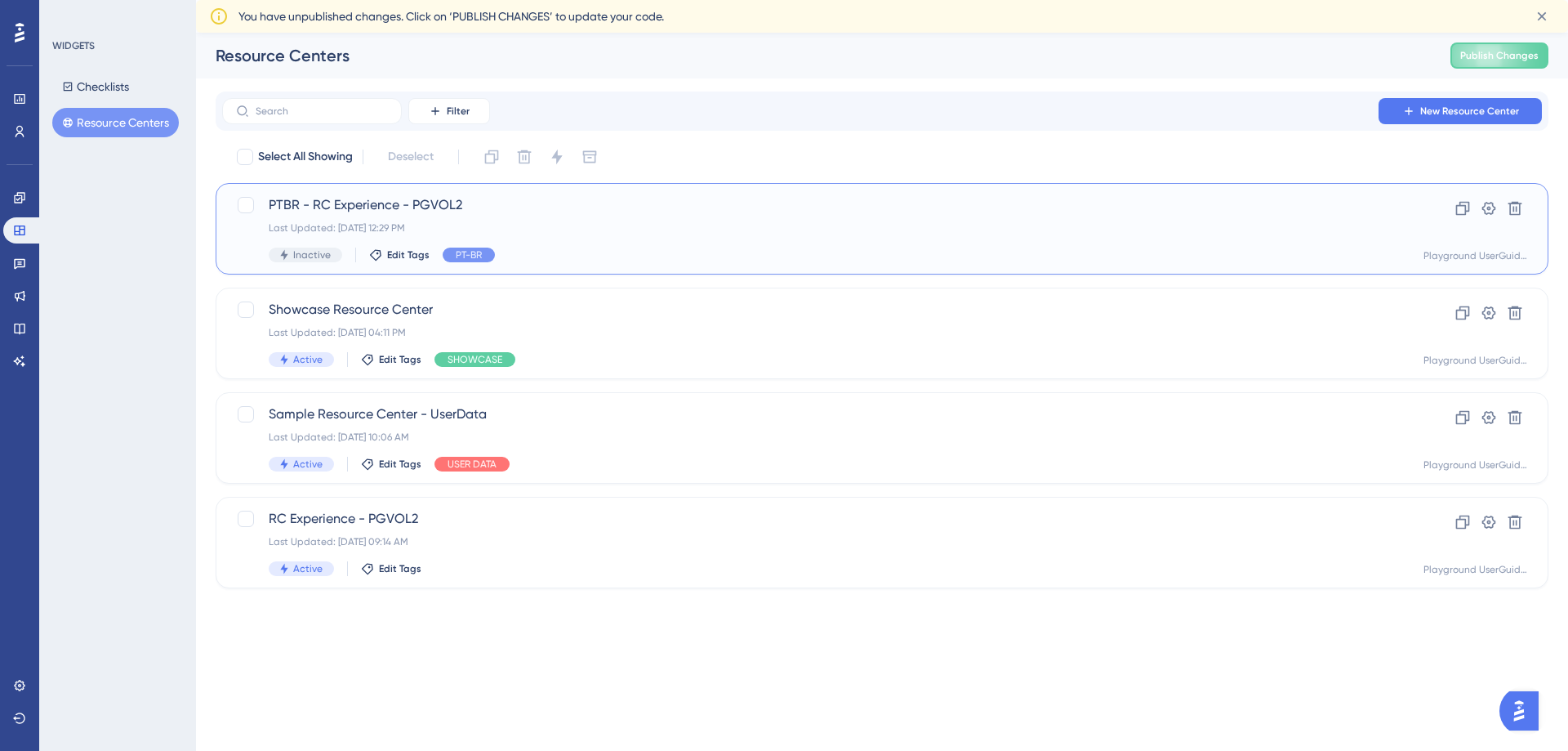
click at [552, 214] on span "PTBR - RC Experience - PGVOL2" at bounding box center [816, 205] width 1096 height 19
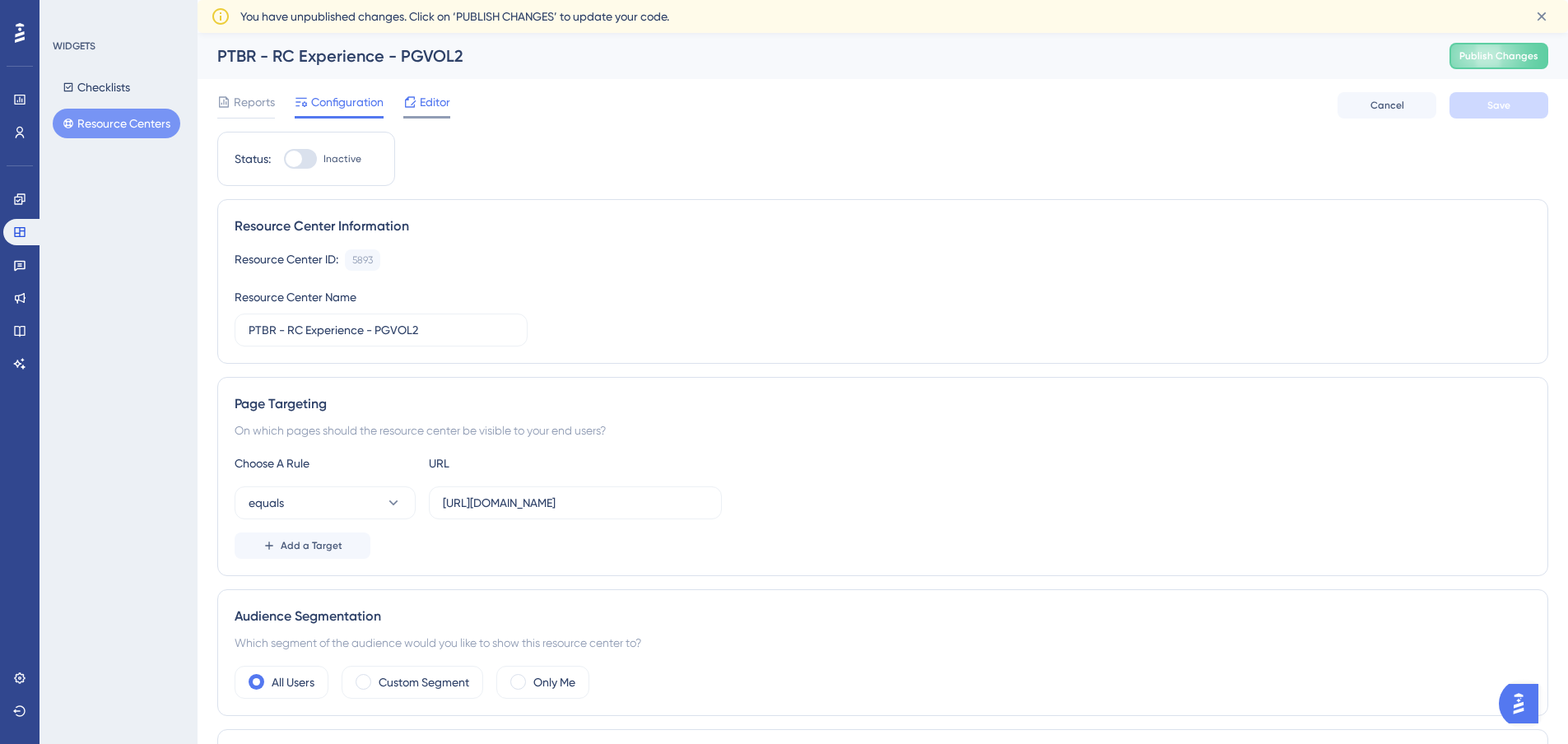
click at [447, 108] on span "Editor" at bounding box center [435, 101] width 31 height 19
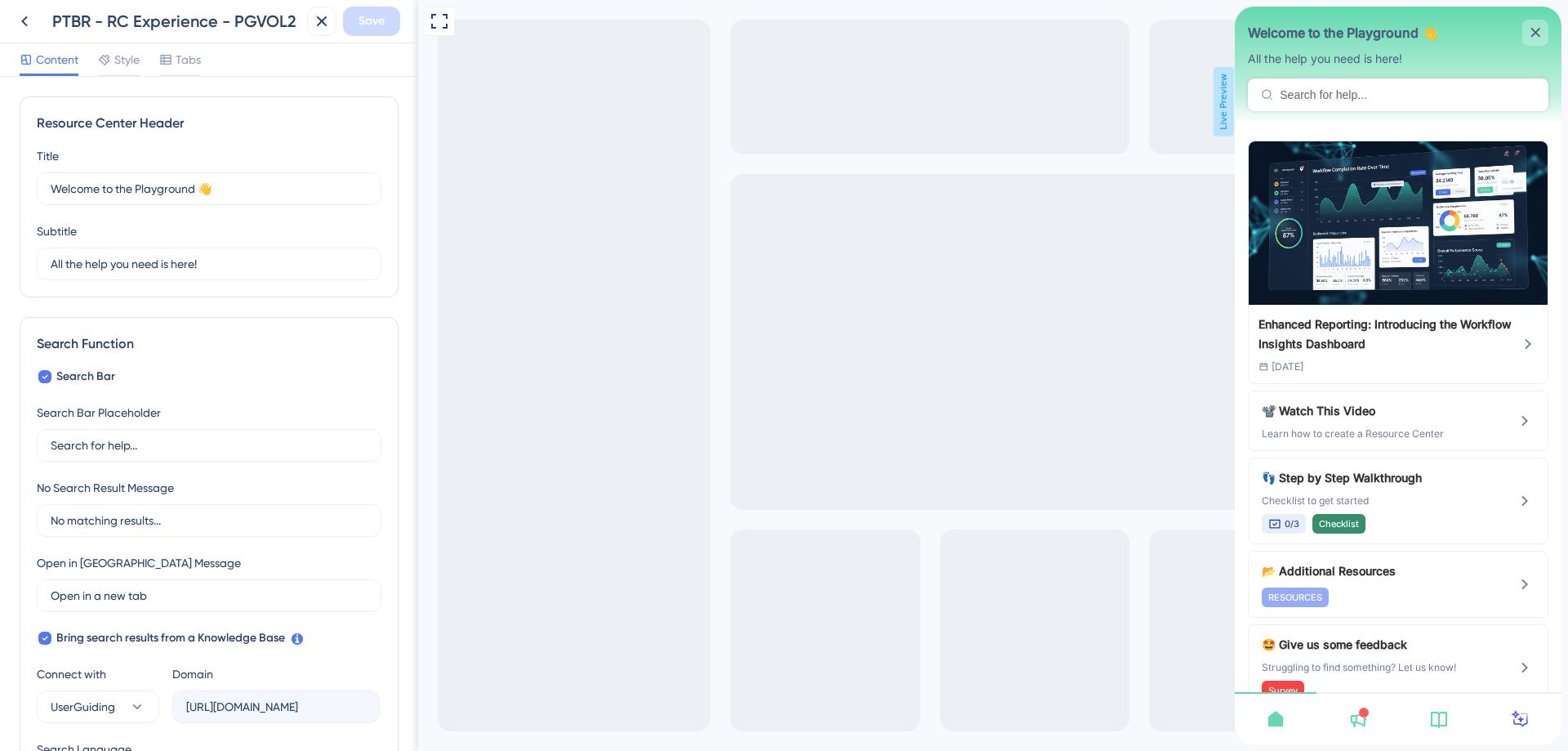
click at [1541, 31] on div "close resource center" at bounding box center [1535, 32] width 26 height 26
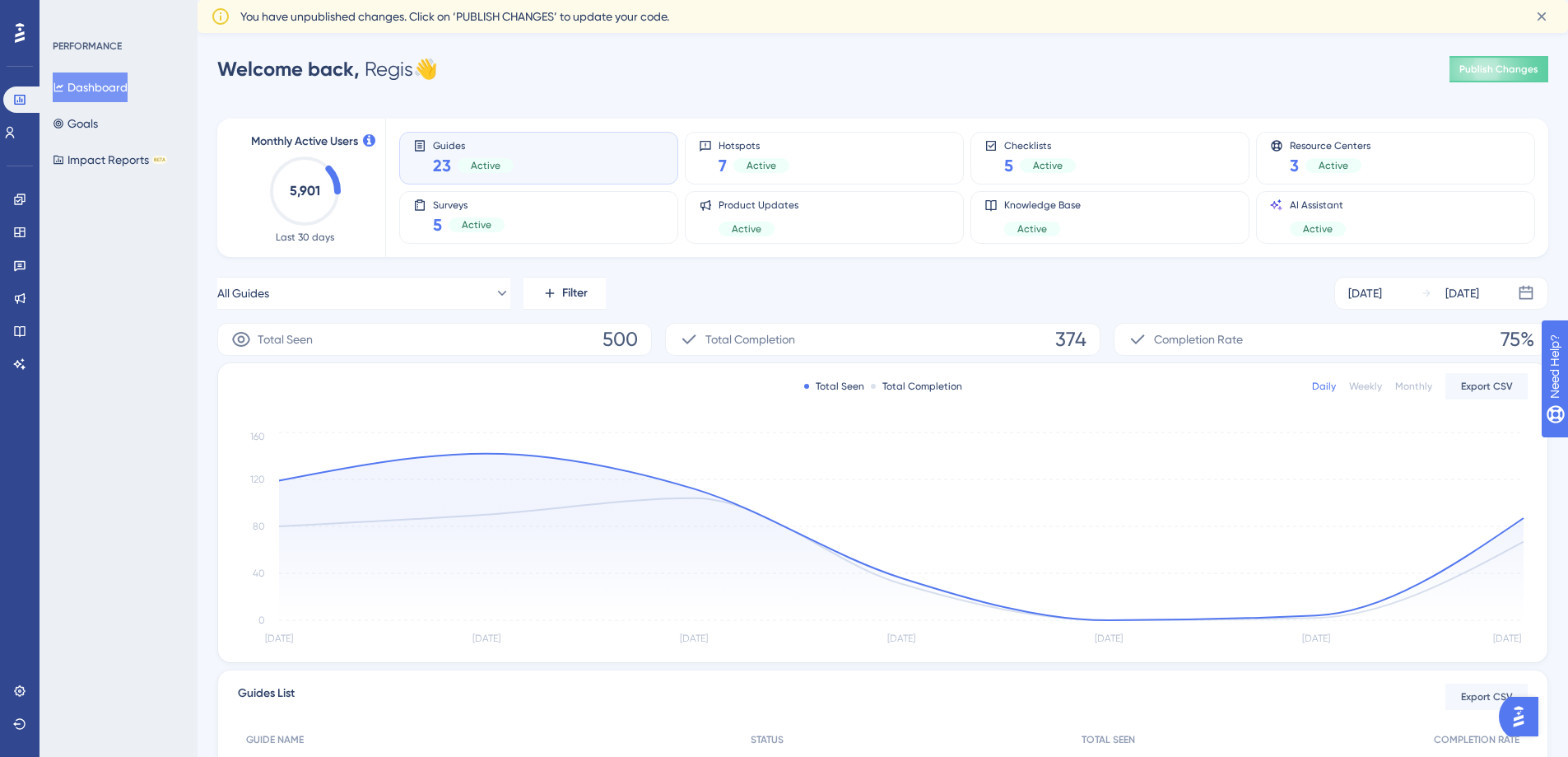
click at [0, 0] on div "Engagement Widgets Feedback Product Updates Knowledge Base AI Assistant" at bounding box center [0, 0] width 0 height 0
click at [0, 0] on link at bounding box center [0, 0] width 0 height 0
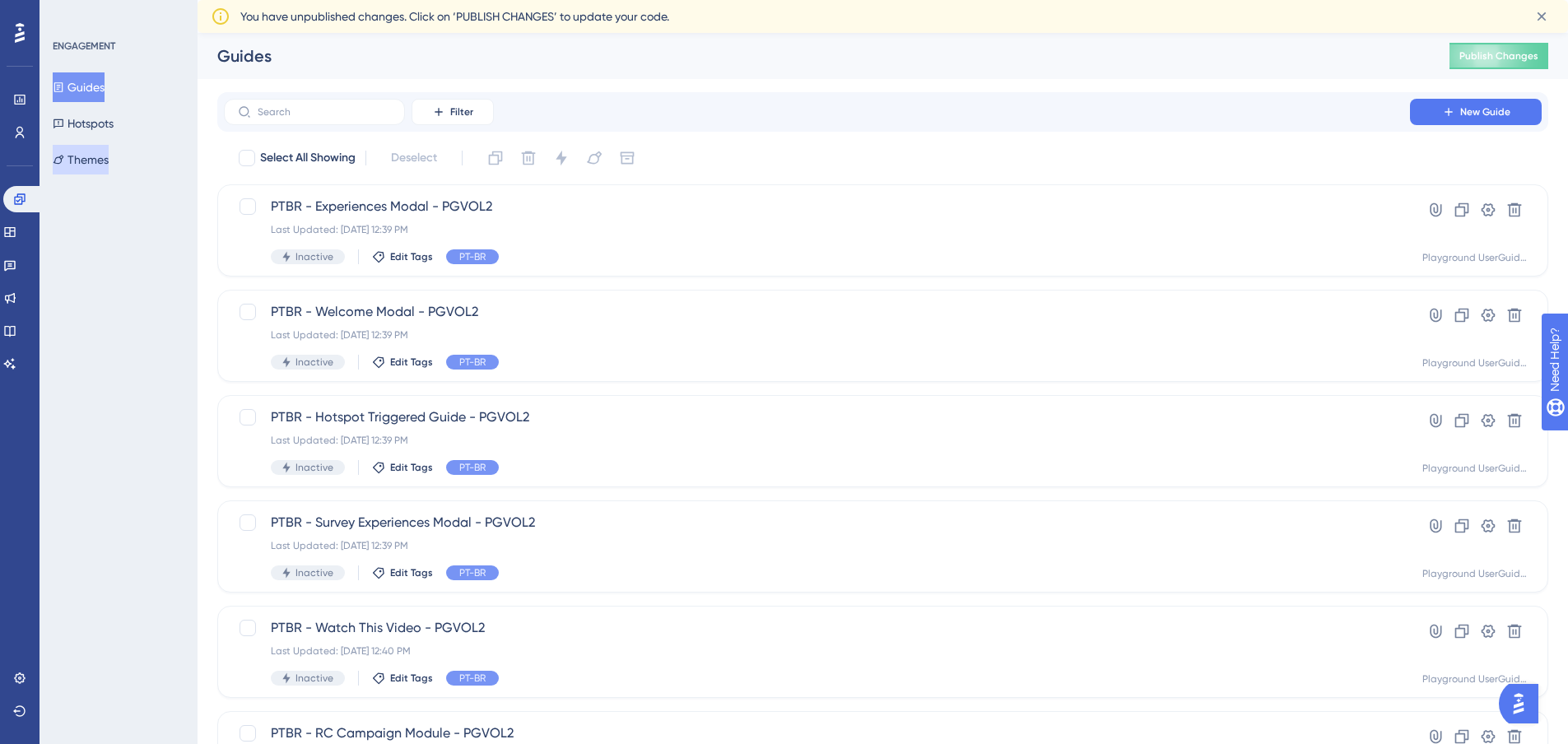
click at [108, 158] on button "Themes" at bounding box center [81, 159] width 56 height 30
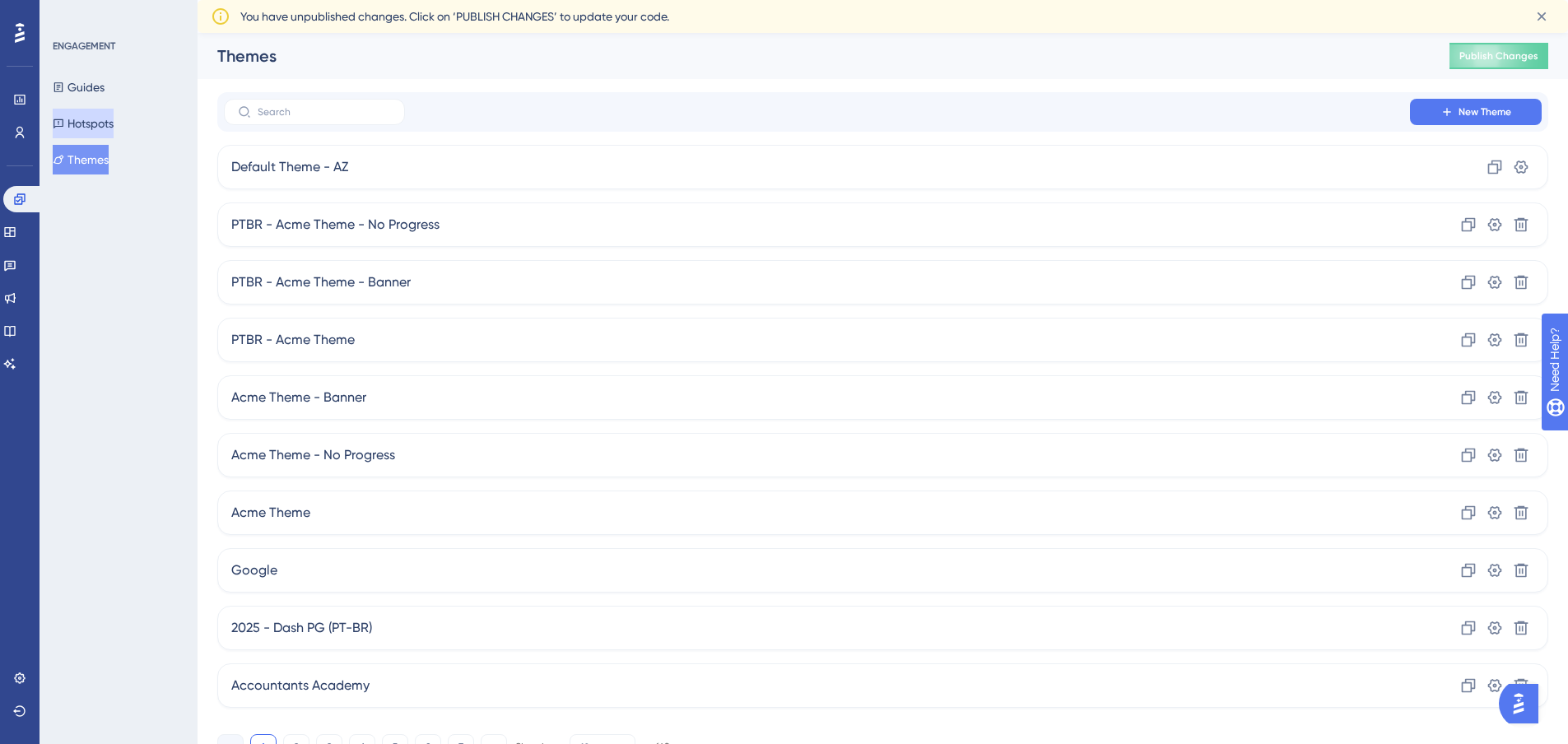
click at [114, 128] on button "Hotspots" at bounding box center [83, 123] width 61 height 30
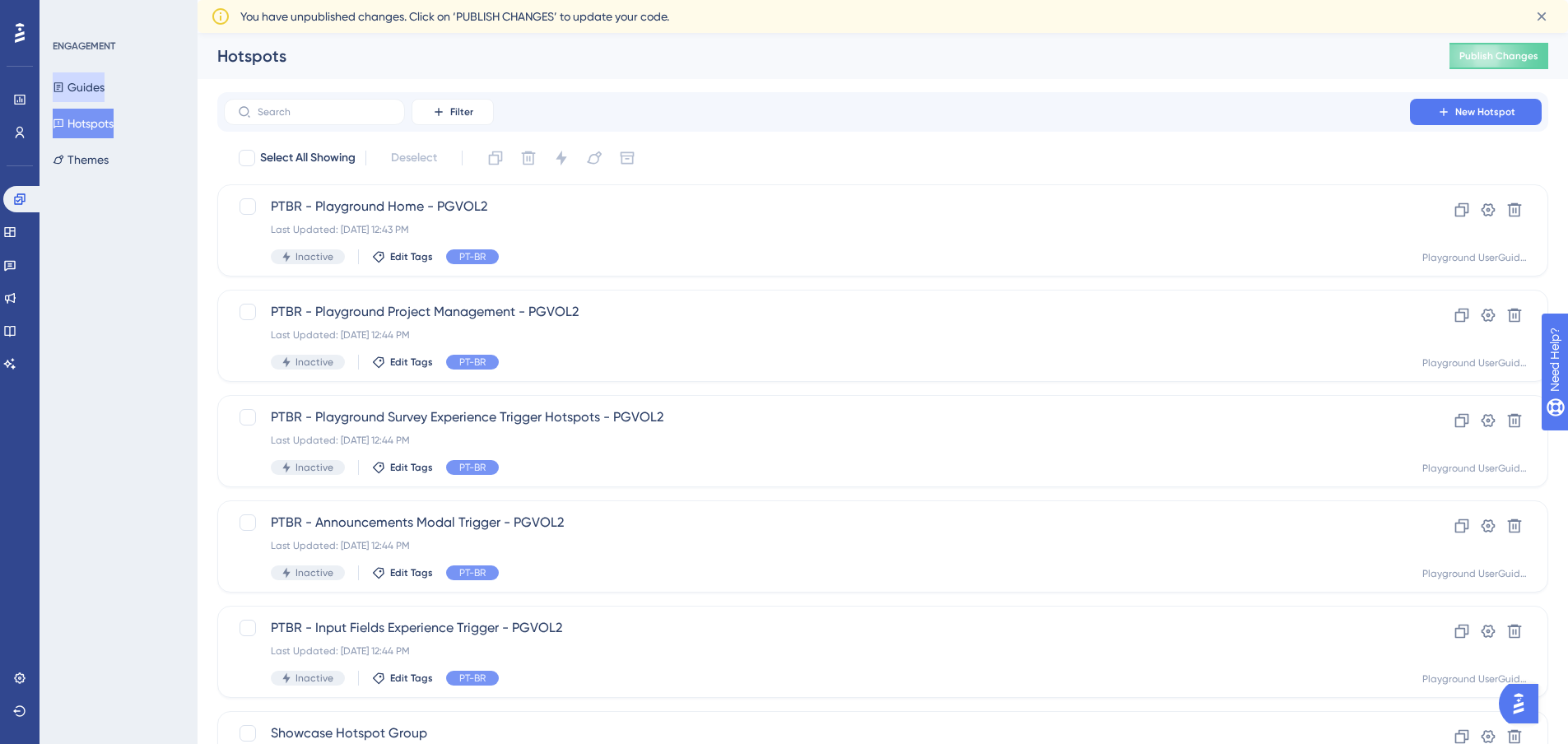
click at [104, 80] on button "Guides" at bounding box center [79, 87] width 52 height 30
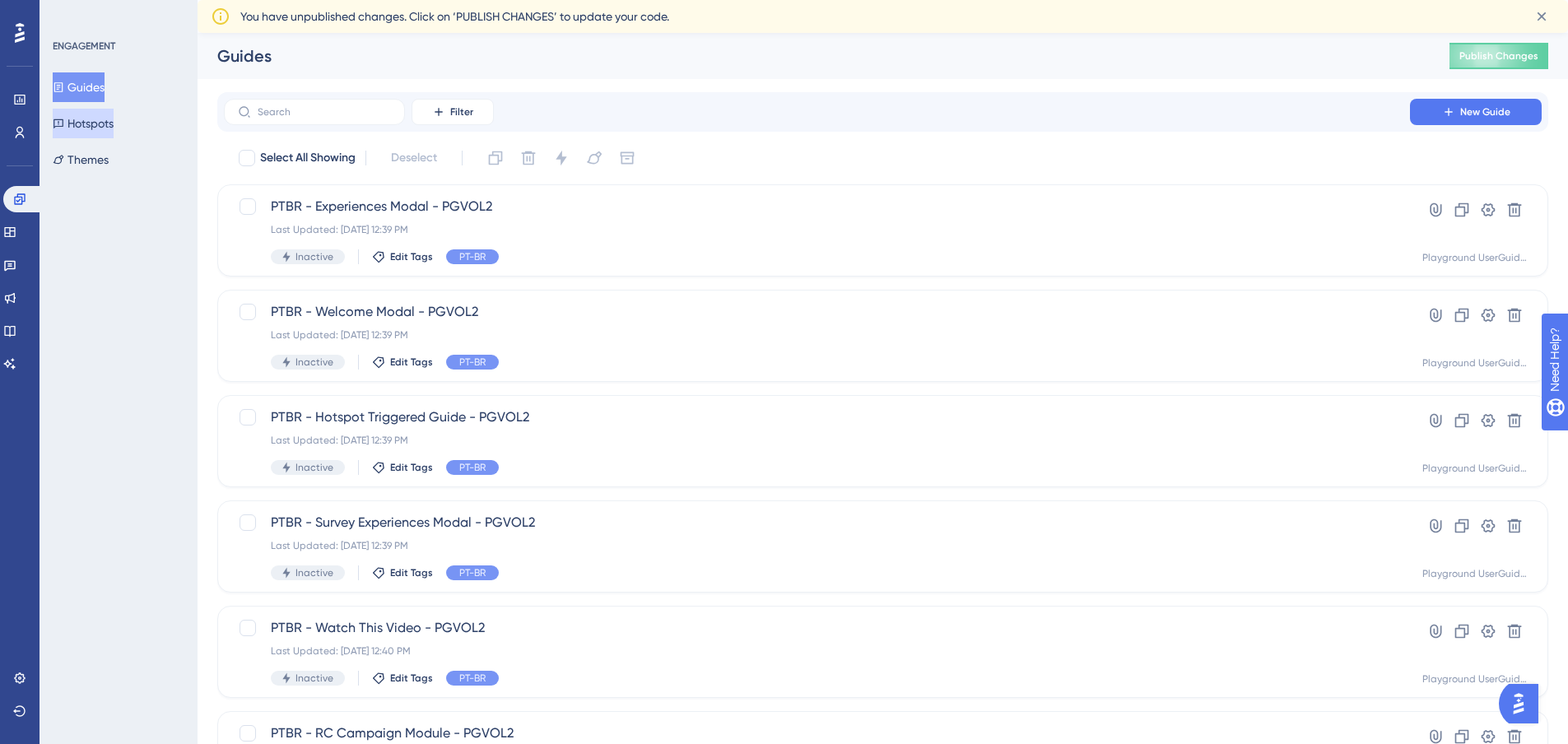
click at [111, 126] on button "Hotspots" at bounding box center [83, 123] width 61 height 30
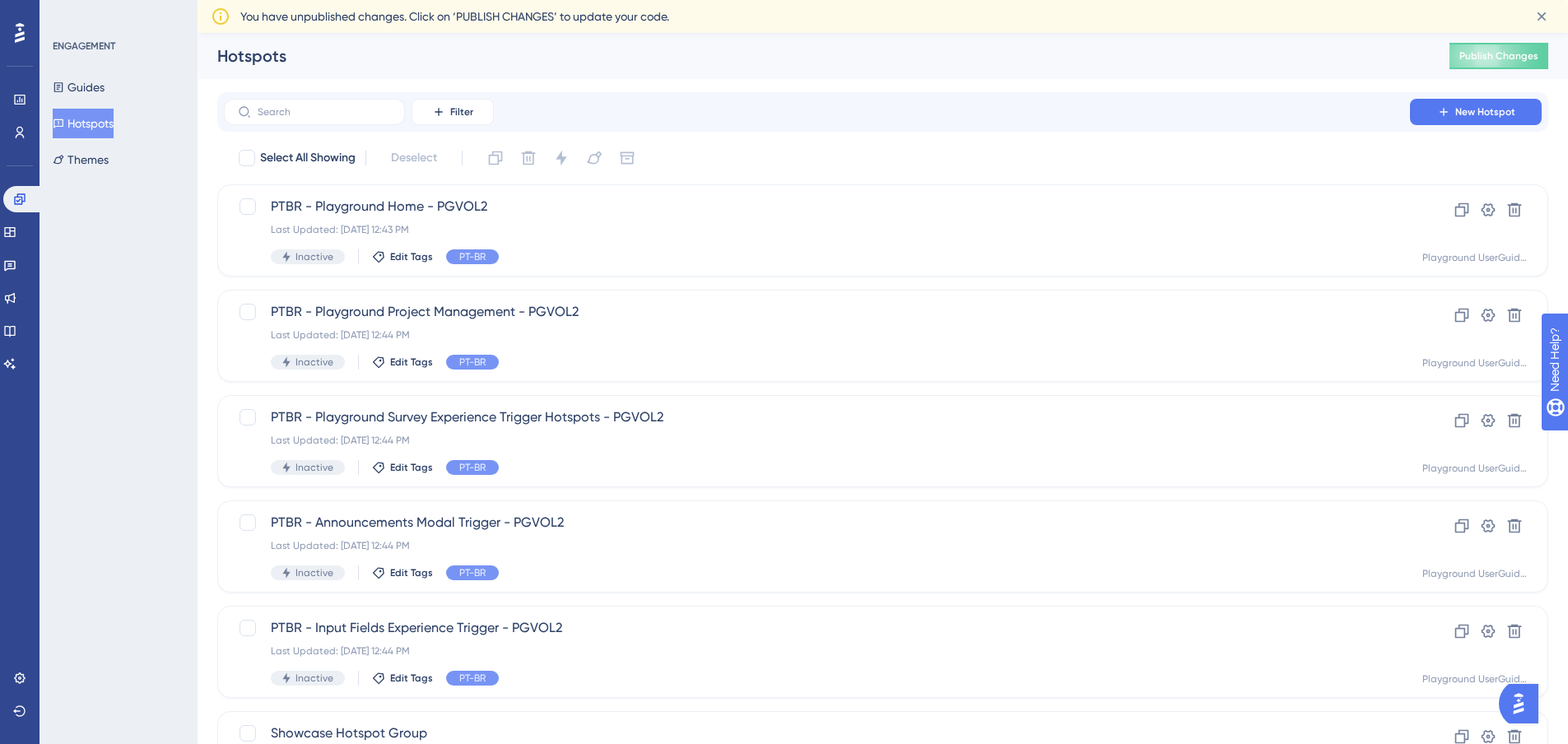
click at [136, 162] on div "Guides Hotspots Themes" at bounding box center [120, 124] width 133 height 102
click at [108, 161] on button "Themes" at bounding box center [81, 159] width 56 height 30
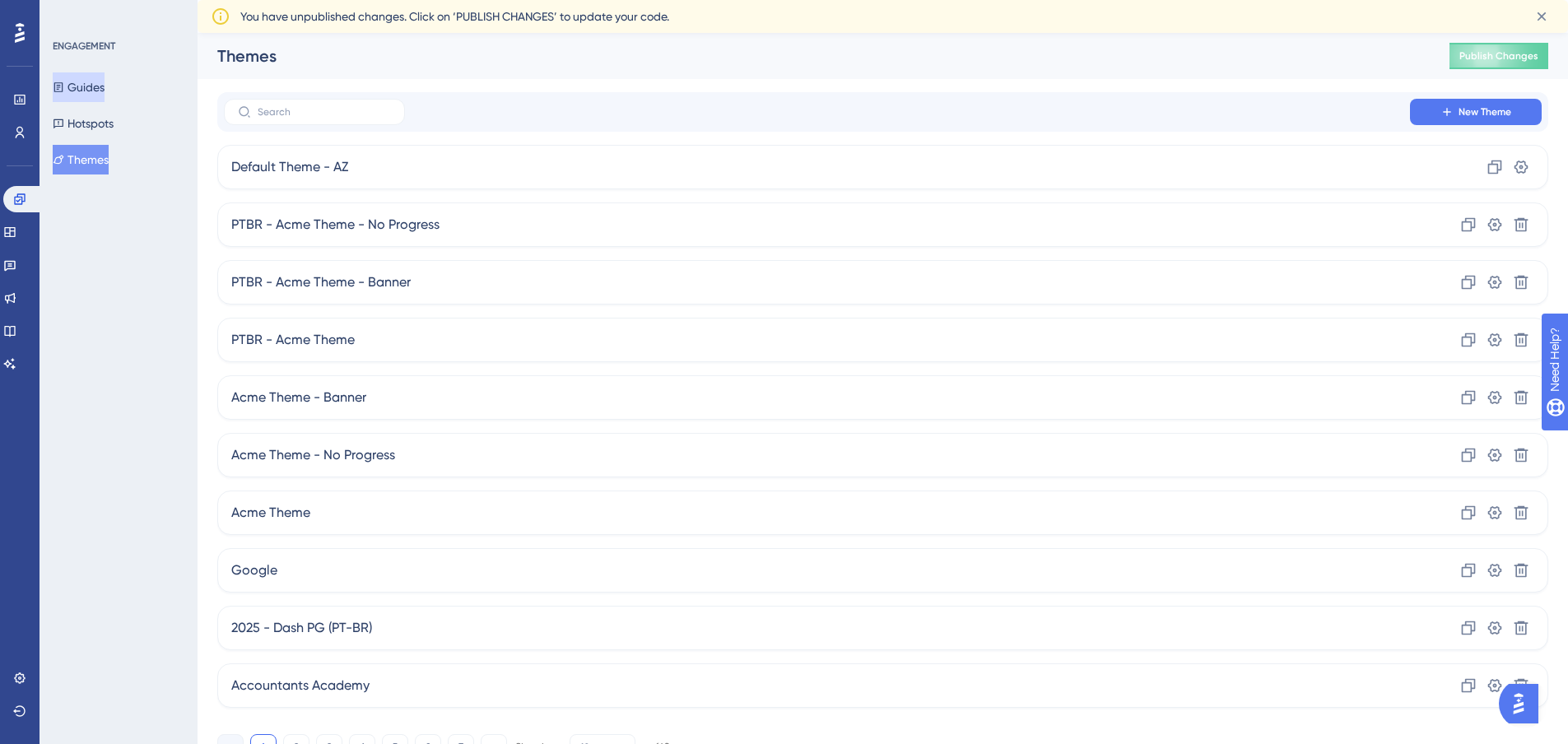
click at [104, 96] on button "Guides" at bounding box center [79, 87] width 52 height 30
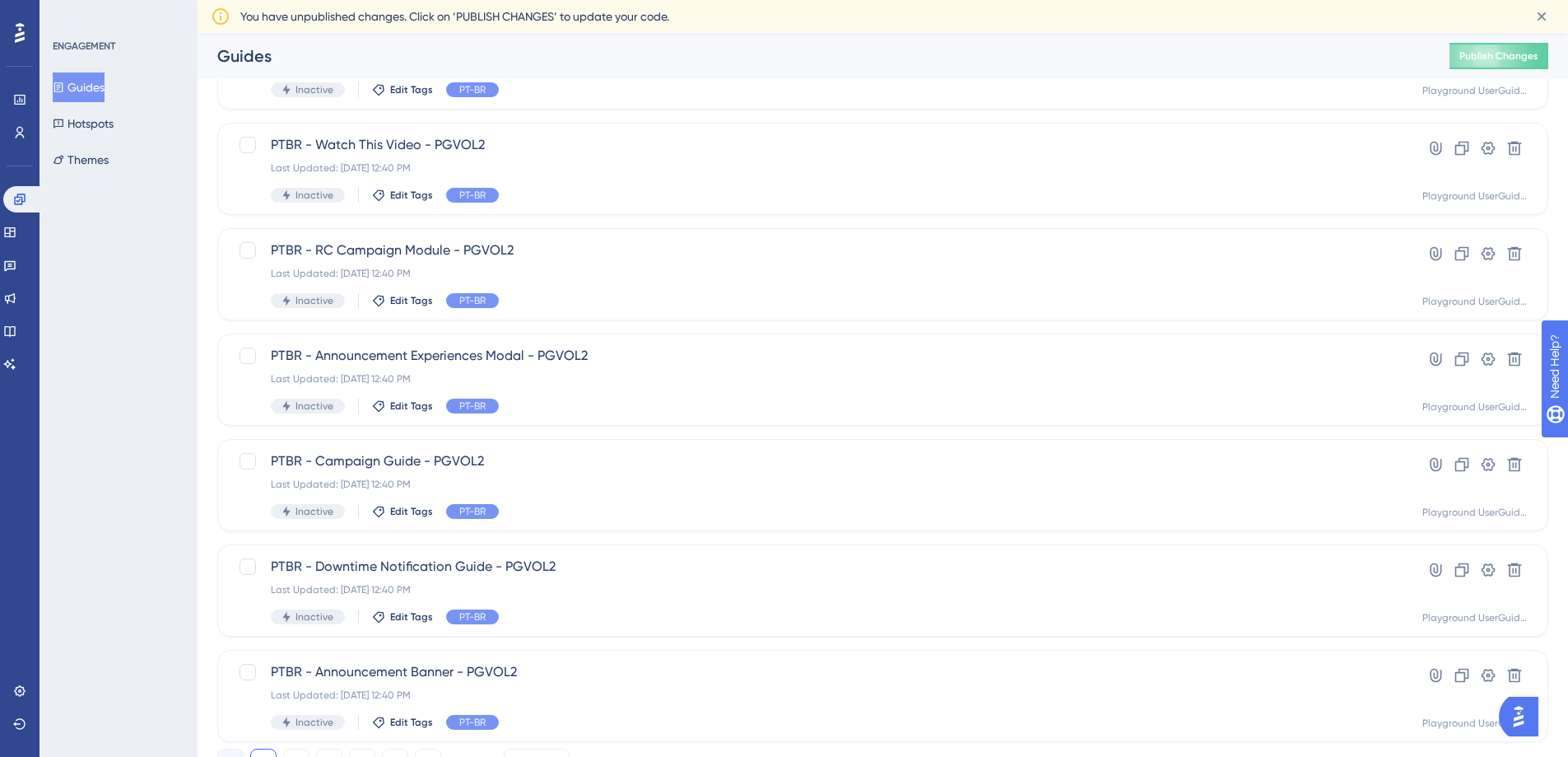
scroll to position [521, 0]
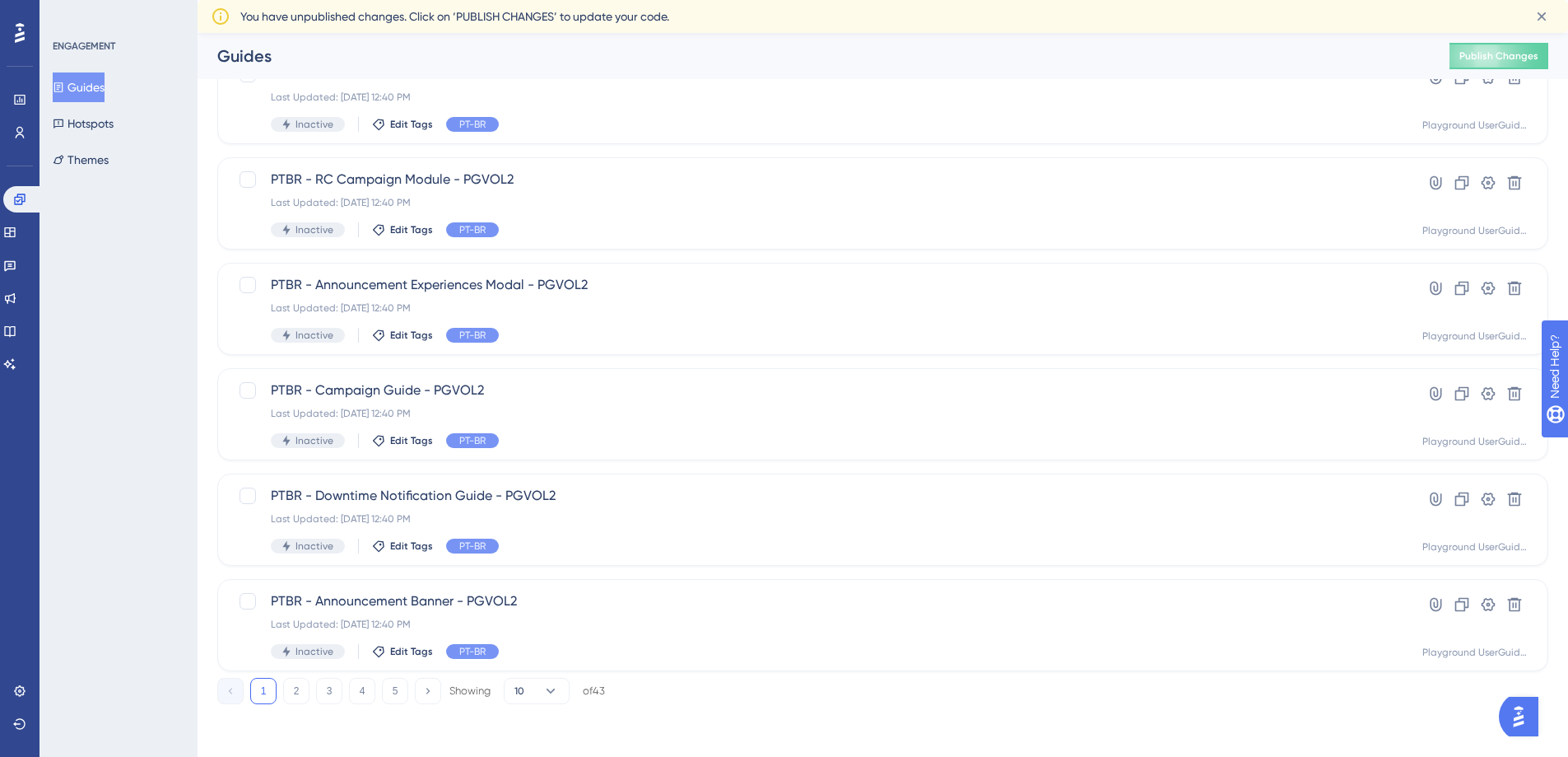
click at [280, 692] on div "1 2 3 4 5 Showing 10 of 43" at bounding box center [411, 690] width 388 height 26
click at [291, 691] on button "2" at bounding box center [296, 690] width 26 height 26
click at [263, 680] on button "1" at bounding box center [263, 690] width 26 height 26
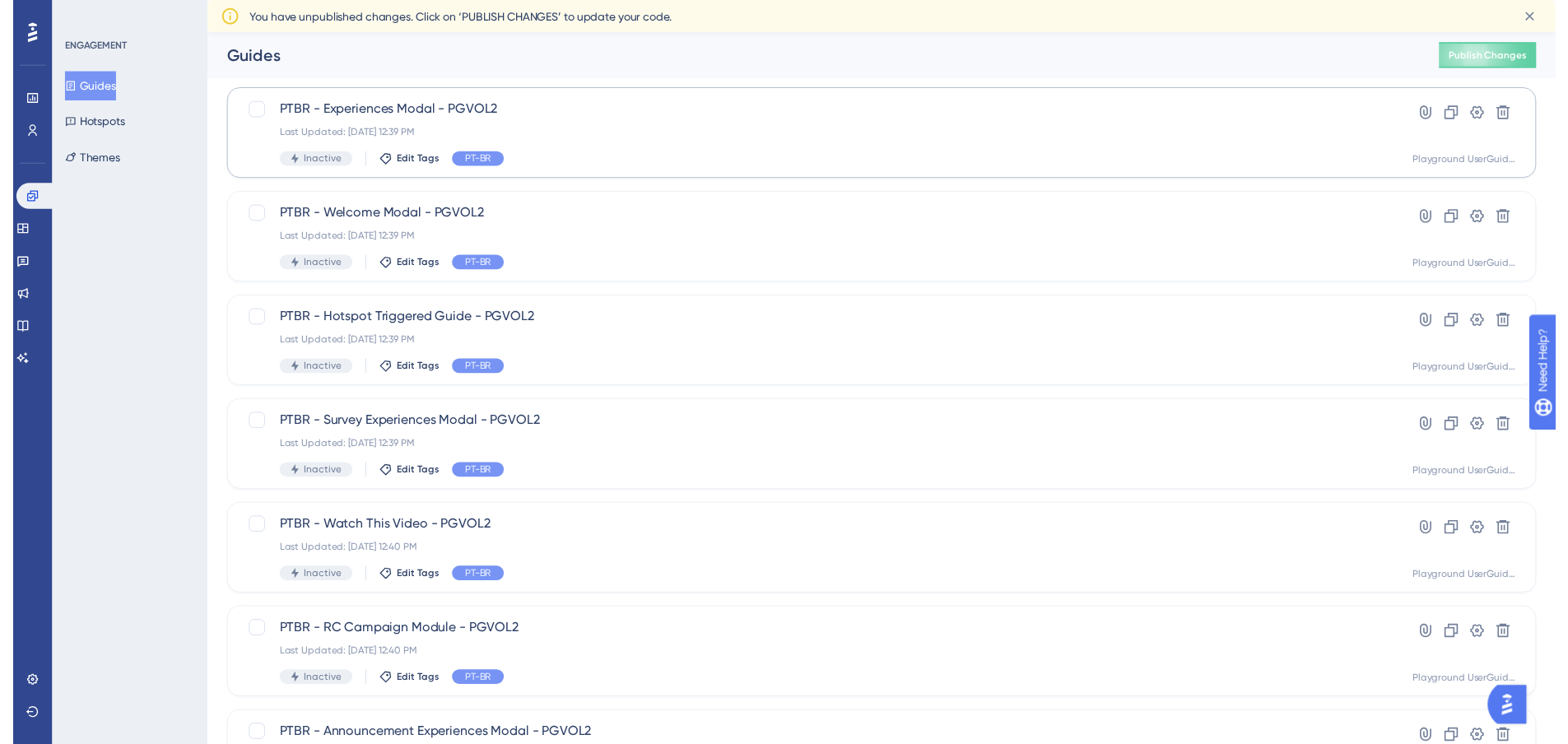
scroll to position [0, 0]
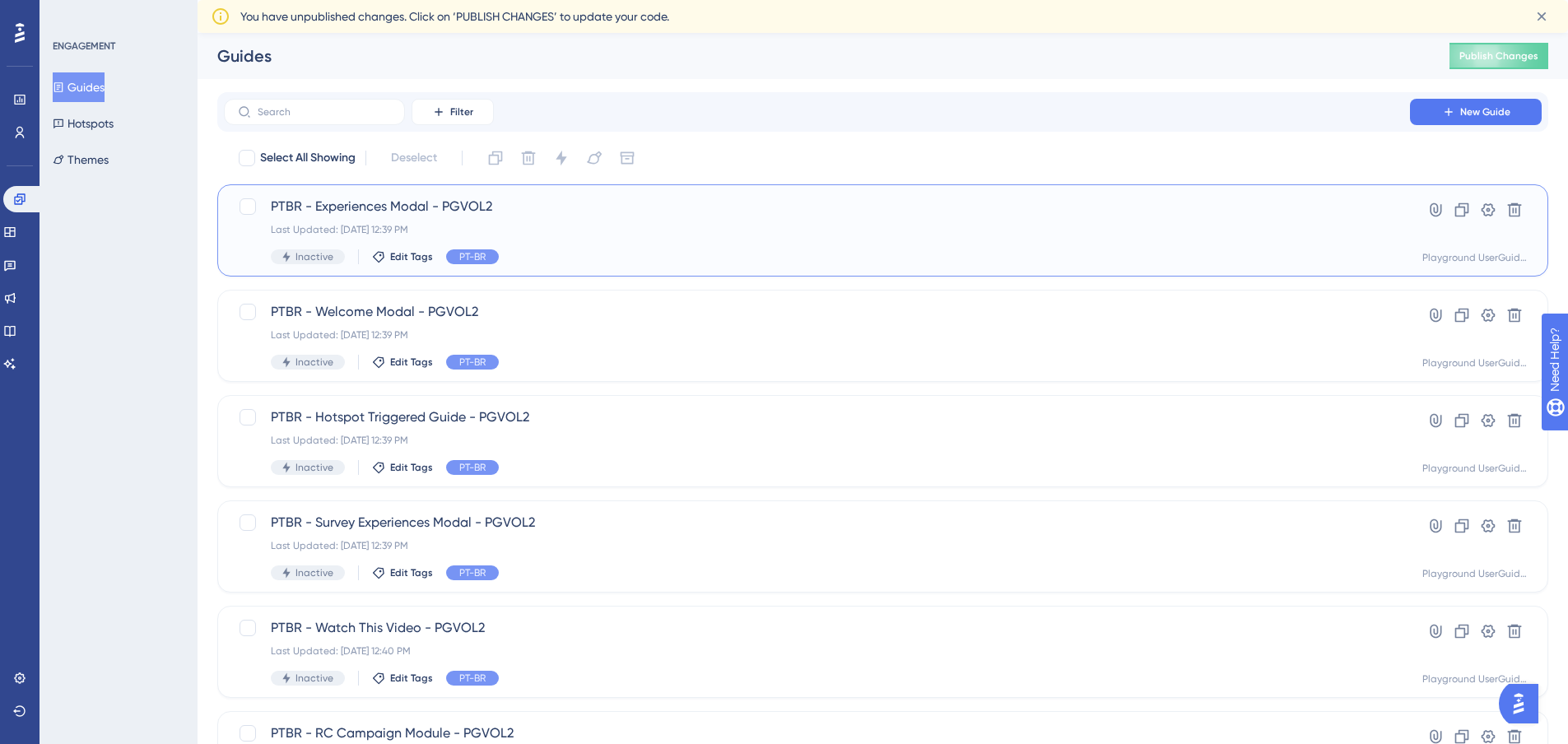
click at [566, 226] on div "Last Updated: [DATE] 12:39 PM" at bounding box center [817, 230] width 1092 height 14
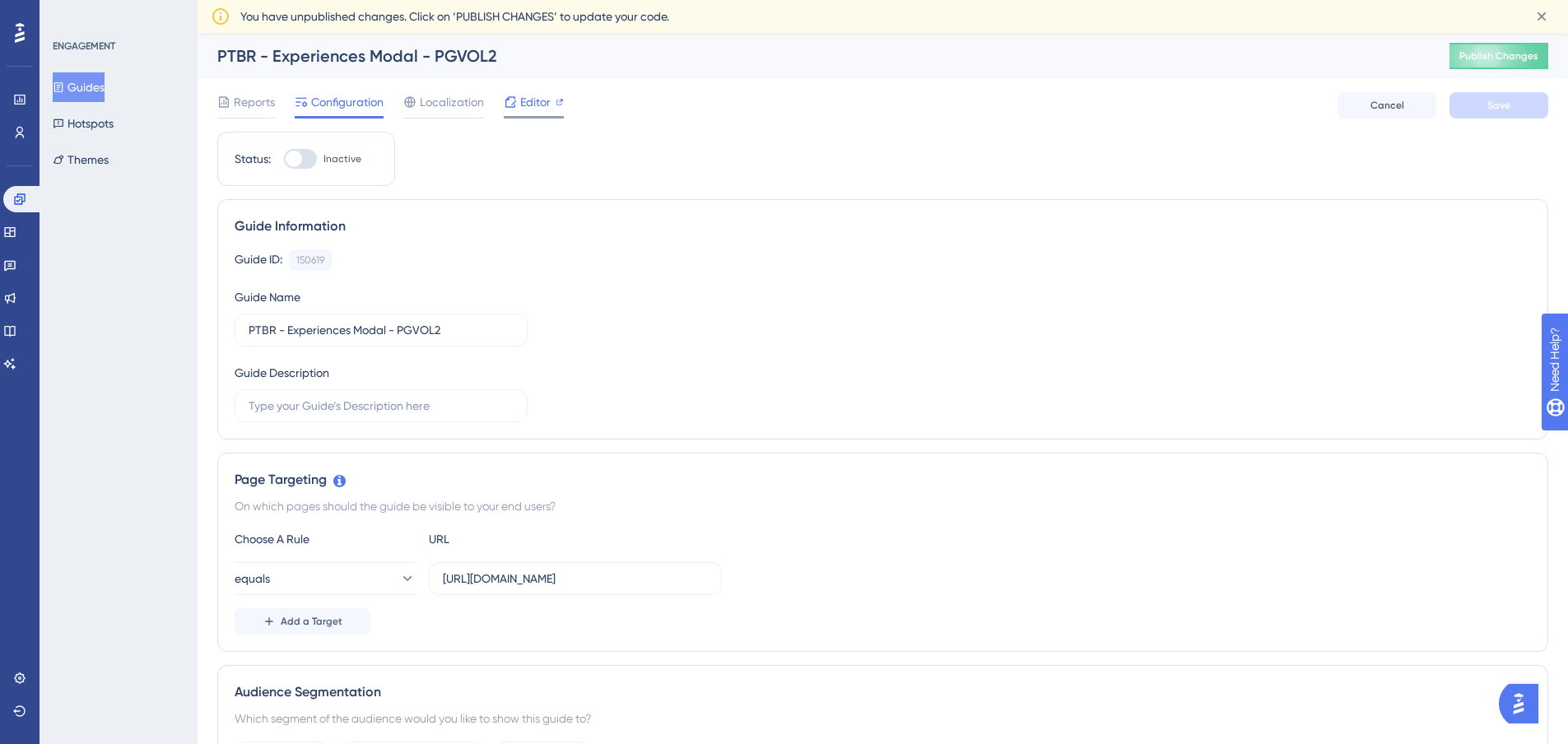
click at [536, 113] on div "Editor" at bounding box center [534, 104] width 60 height 26
click at [453, 102] on span "Localization" at bounding box center [451, 101] width 64 height 19
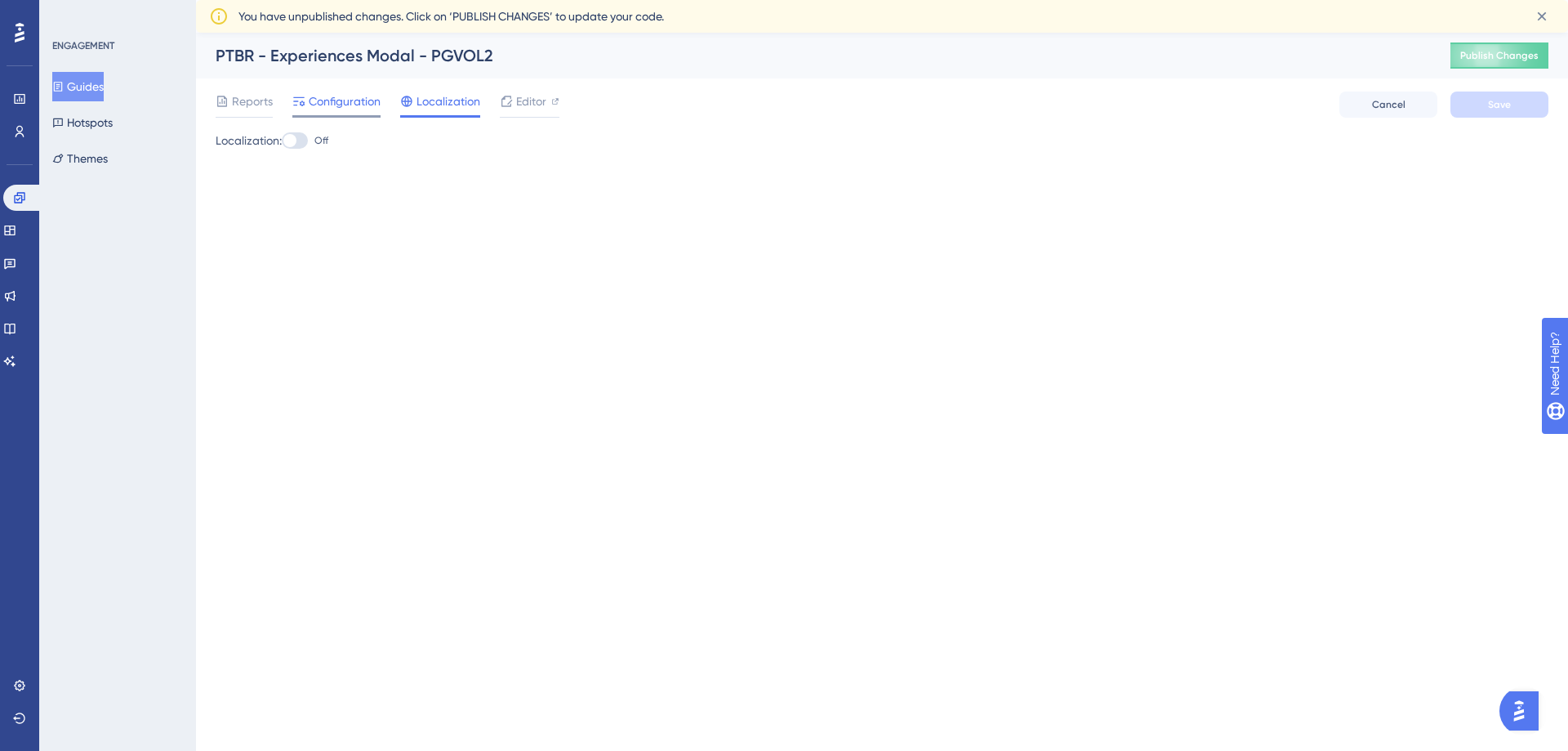
click at [336, 105] on span "Configuration" at bounding box center [344, 101] width 72 height 19
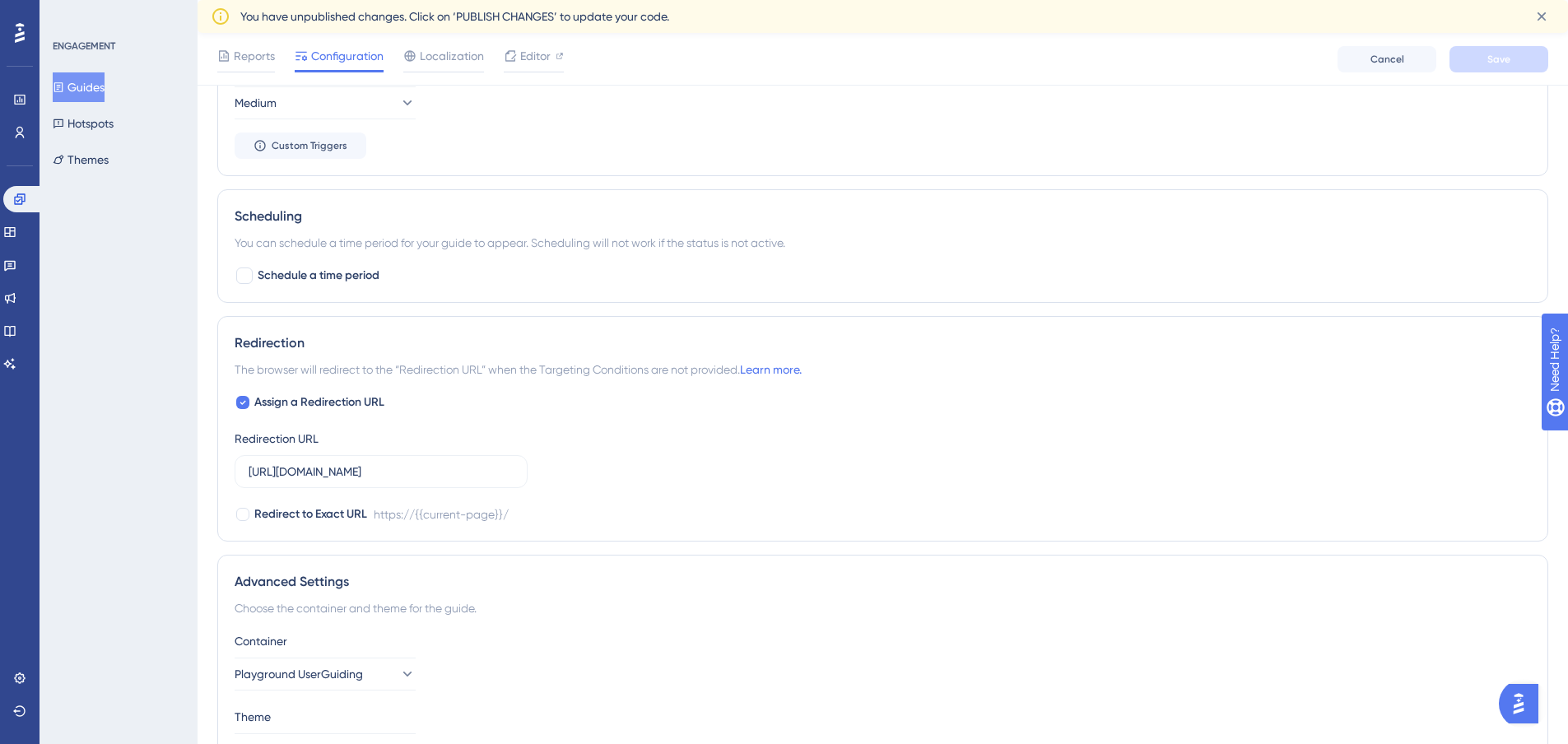
scroll to position [1213, 0]
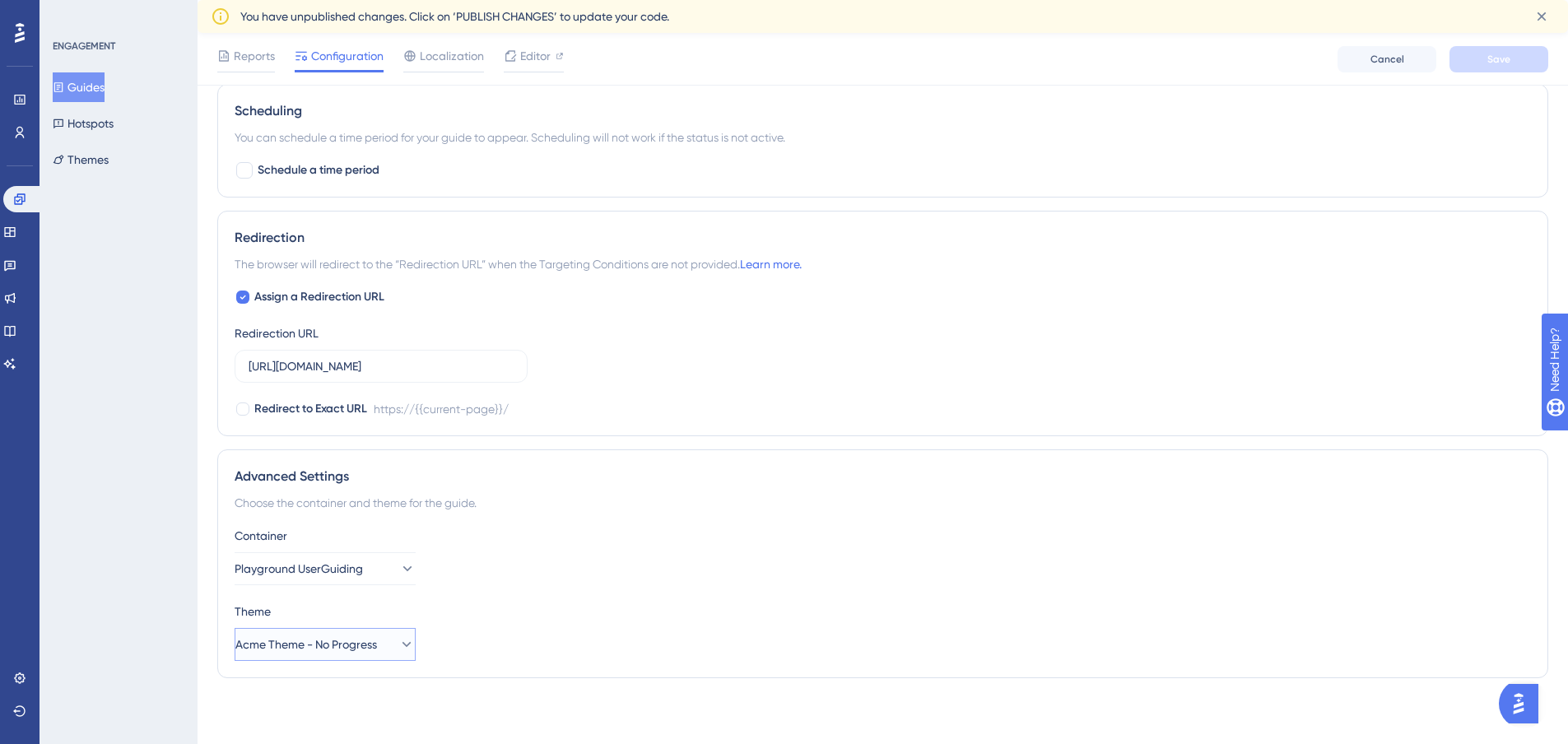
click at [399, 647] on icon at bounding box center [406, 644] width 16 height 16
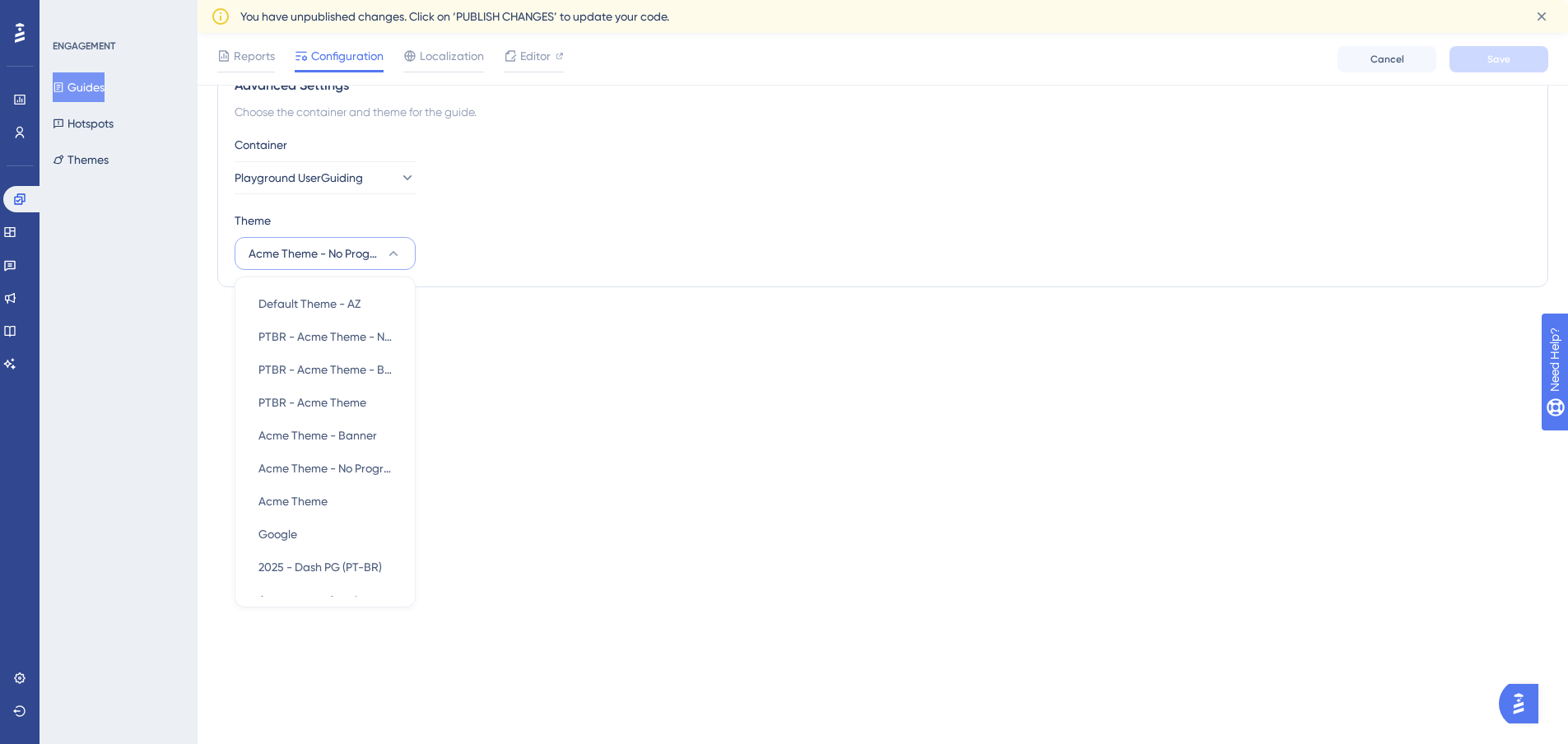
click at [107, 331] on div "ENGAGEMENT Guides Hotspots Themes" at bounding box center [119, 372] width 159 height 744
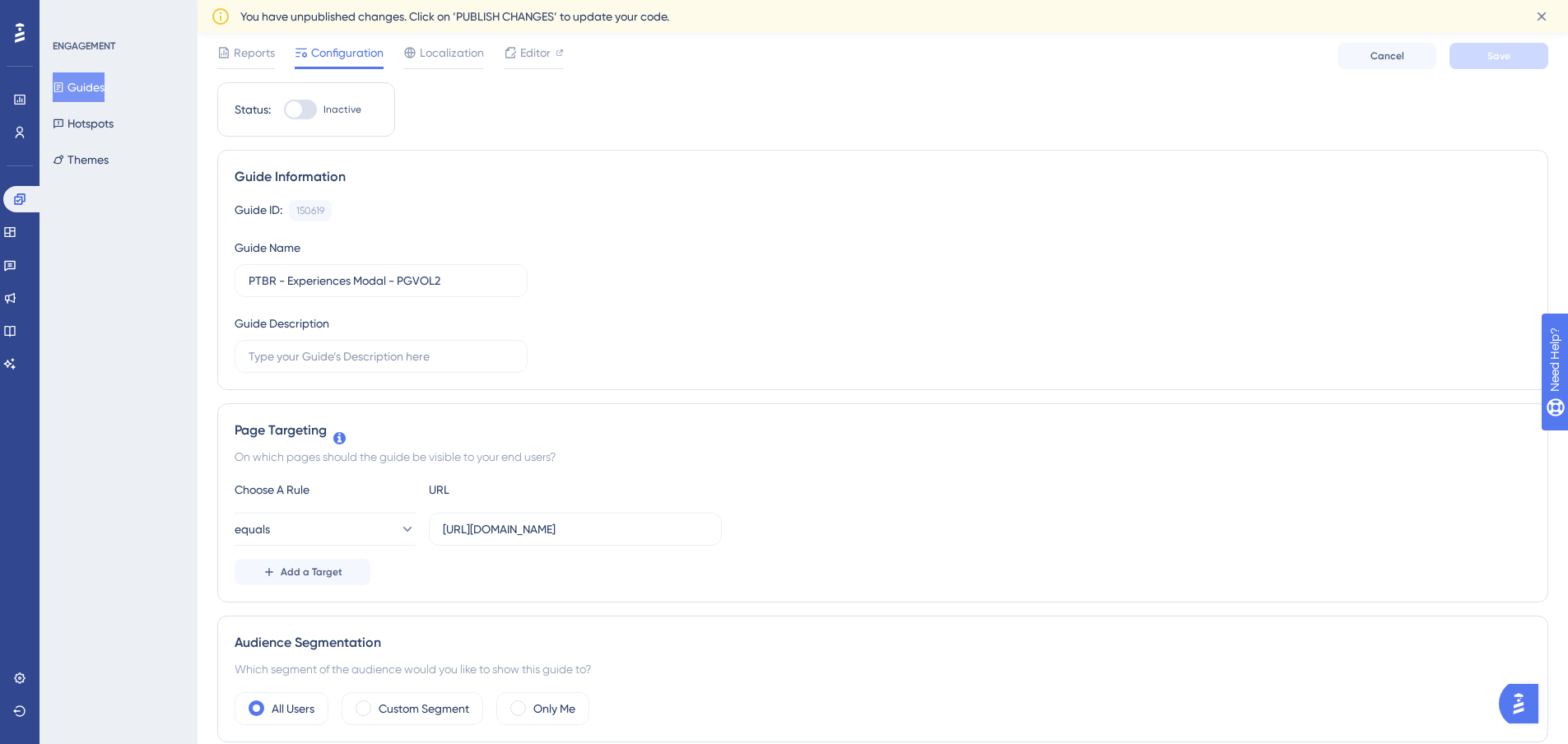
scroll to position [0, 0]
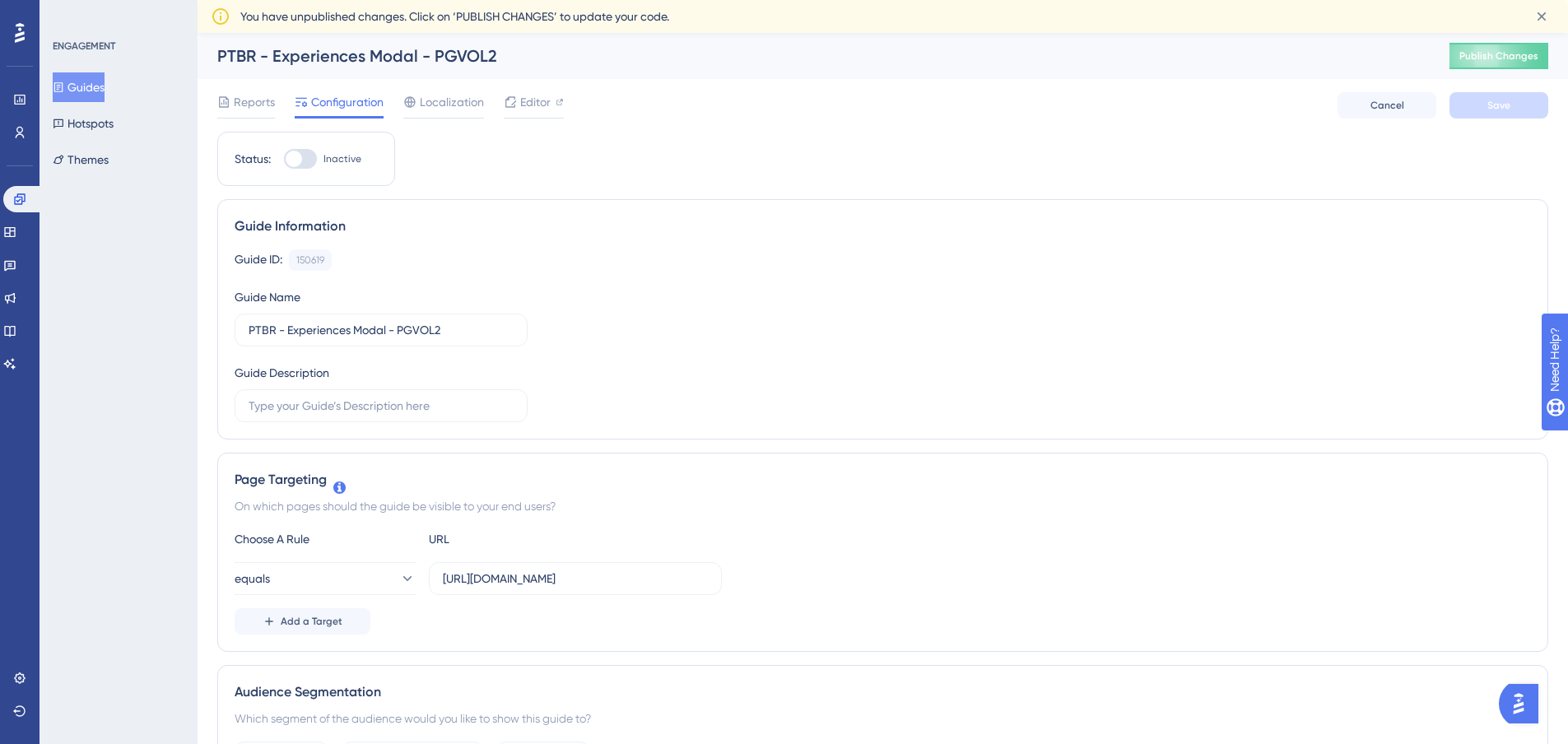
click at [96, 70] on div "ENGAGEMENT Guides Hotspots Themes" at bounding box center [120, 107] width 133 height 135
click at [97, 75] on button "Guides" at bounding box center [79, 87] width 52 height 30
